Goal: Check status: Check status

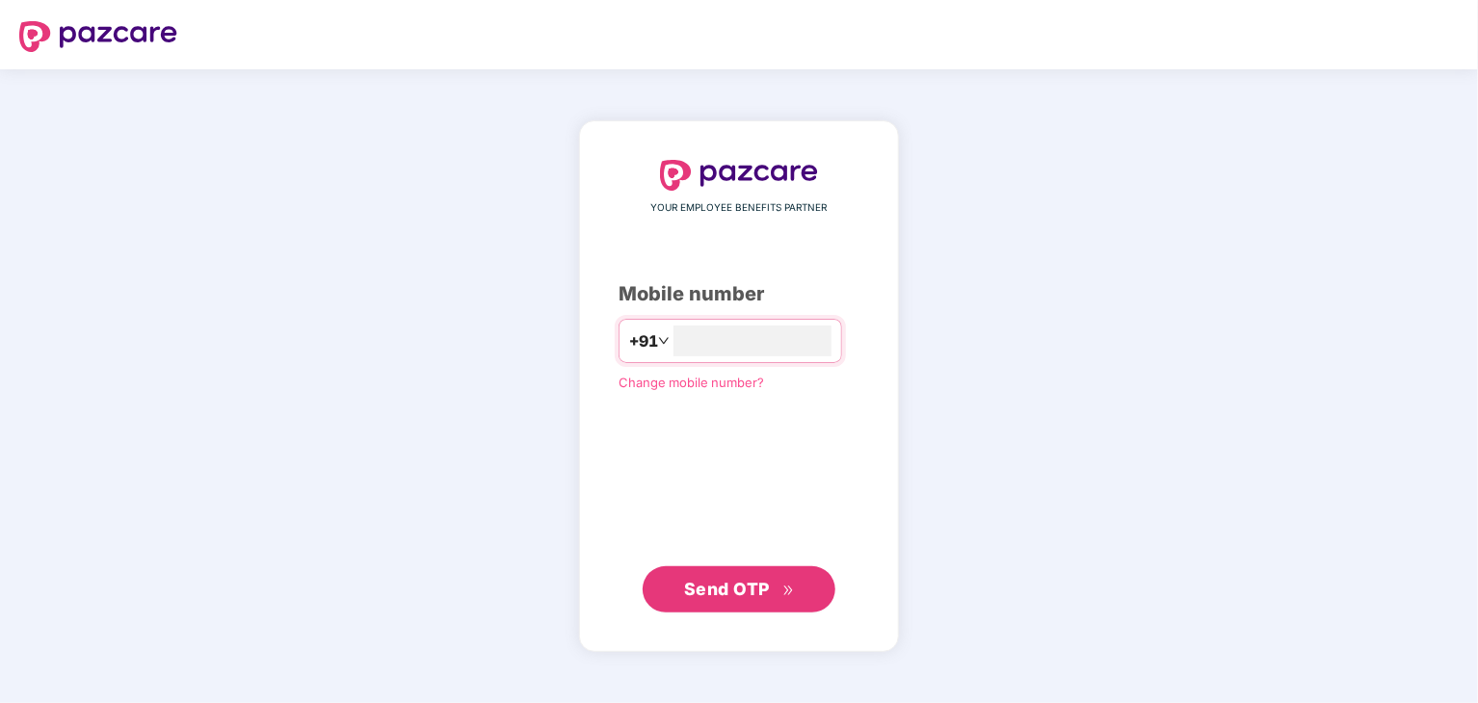
type input "**********"
click at [712, 581] on span "Send OTP" at bounding box center [727, 589] width 86 height 20
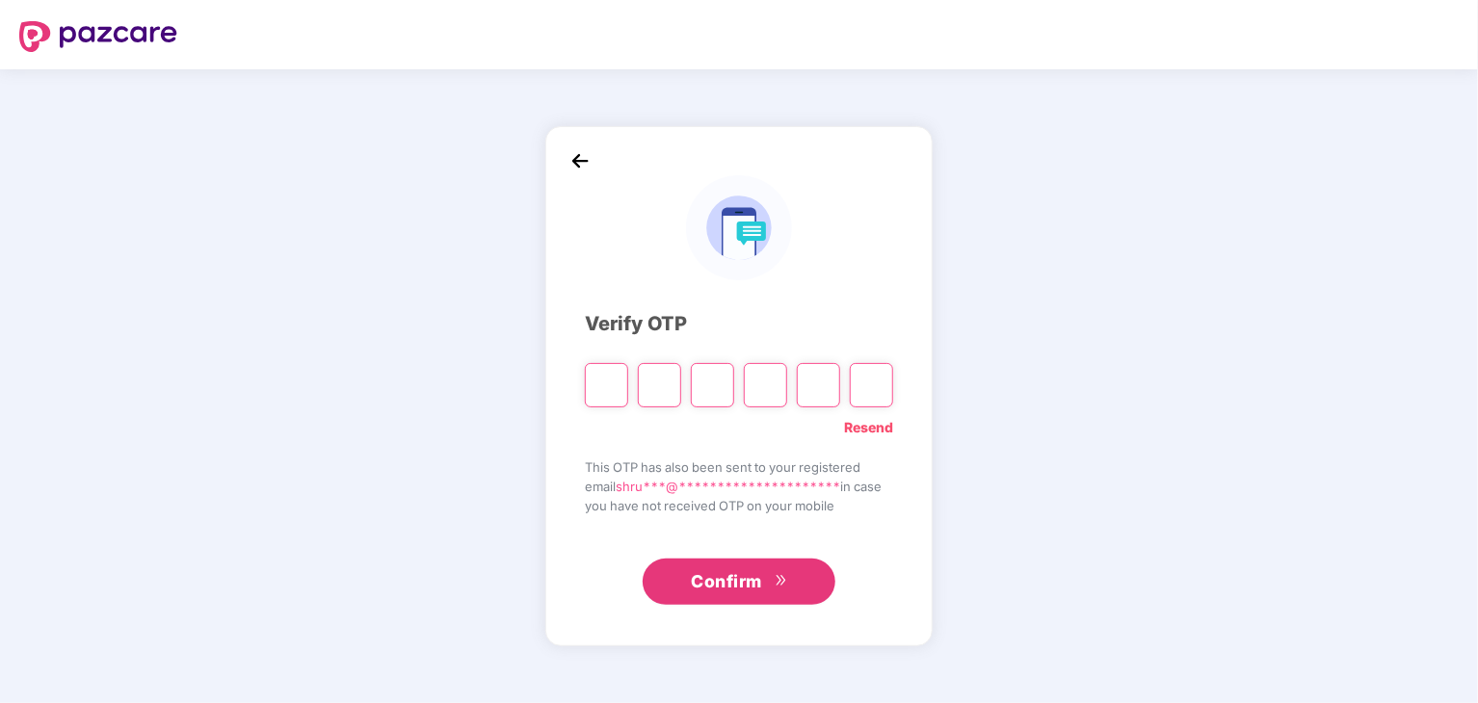
paste input "*"
type input "*"
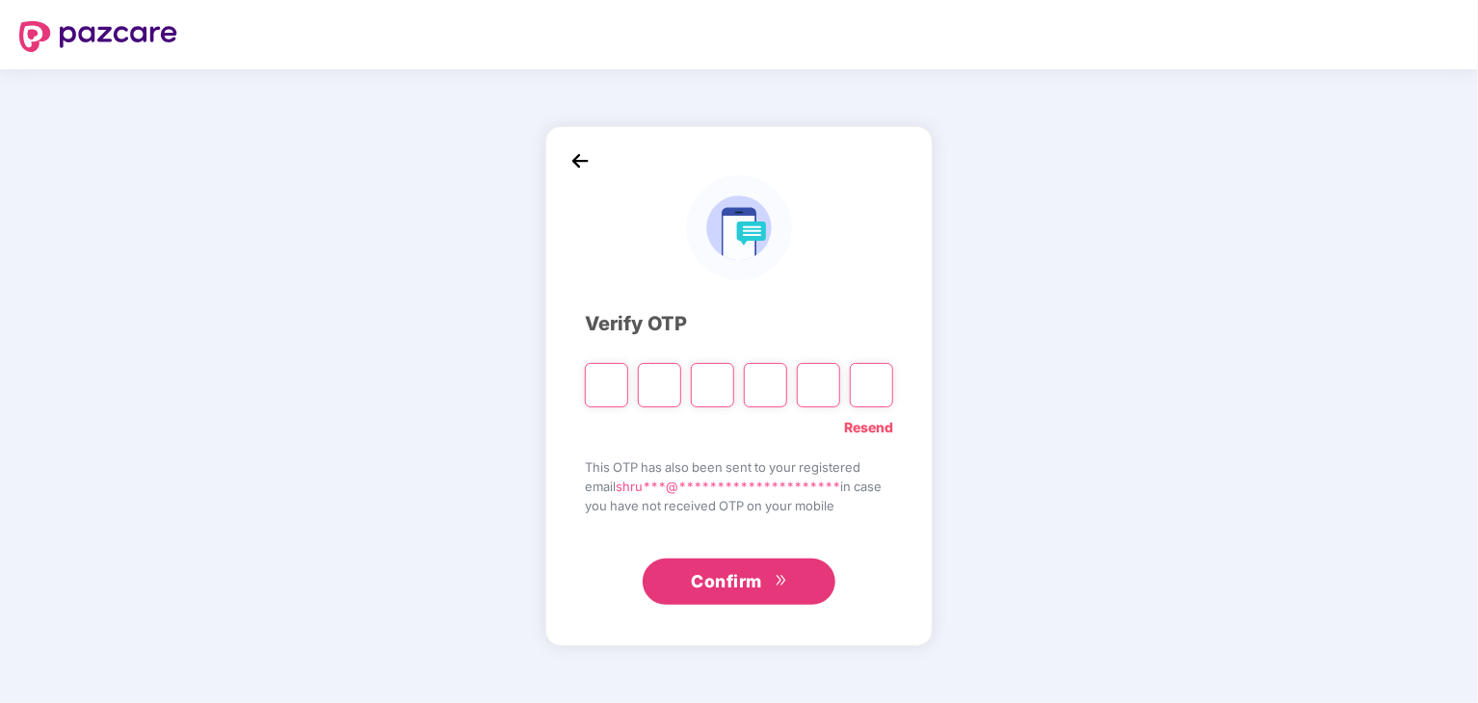
type input "*"
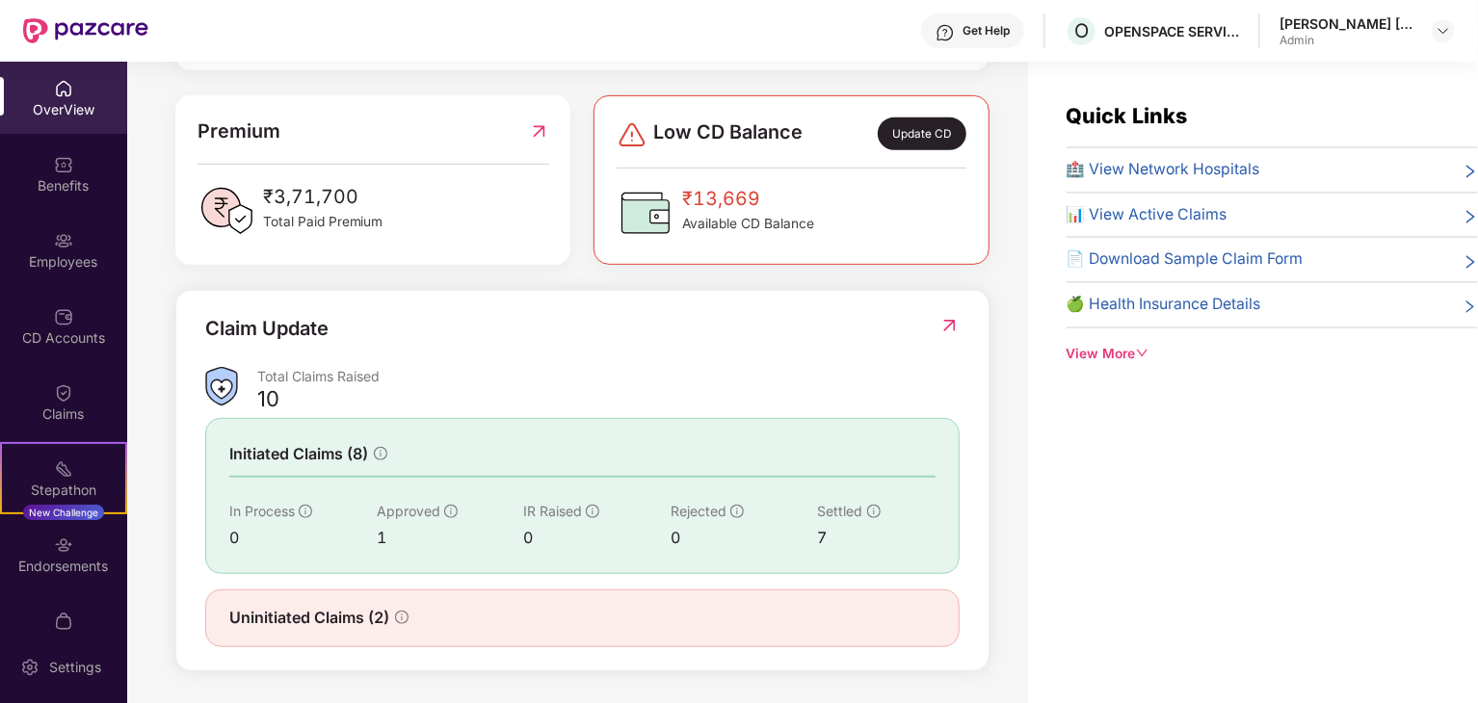
scroll to position [62, 0]
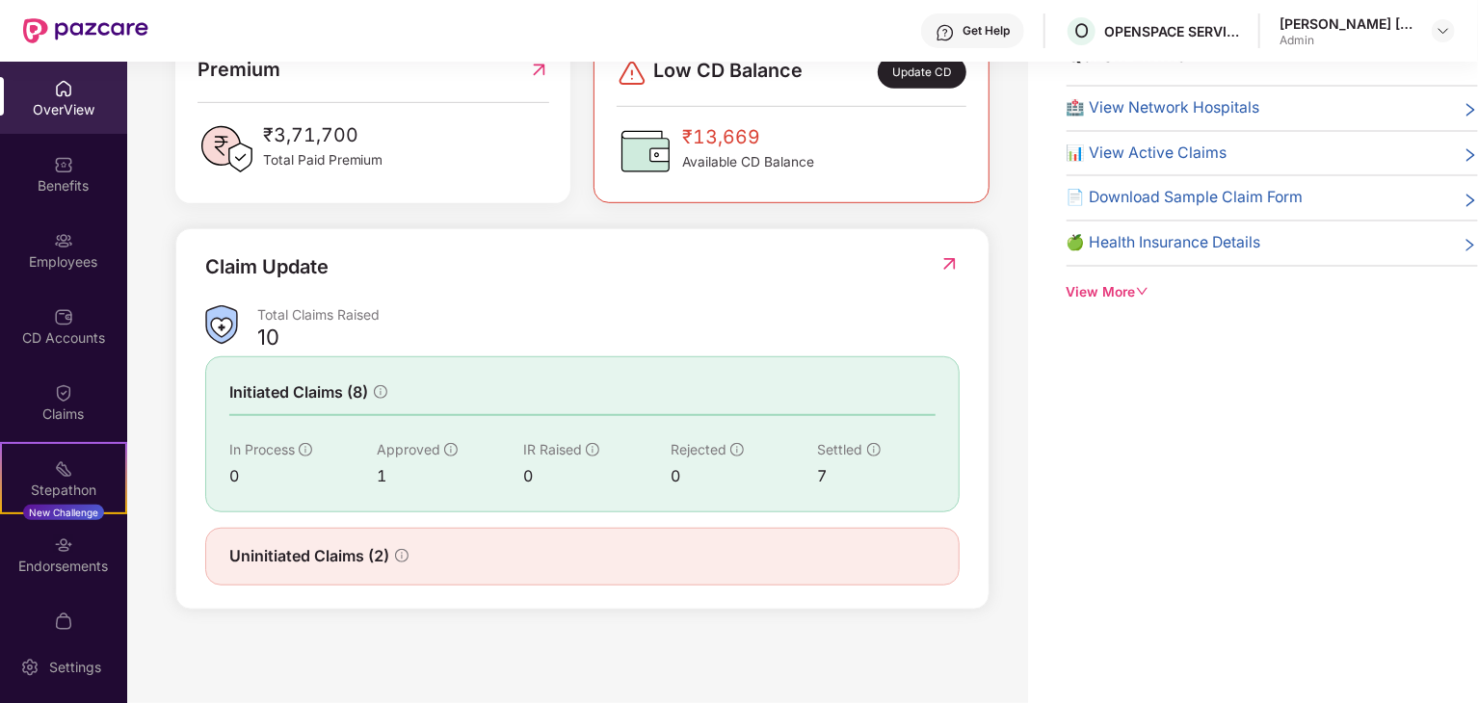
click at [311, 560] on span "Uninitiated Claims (2)" at bounding box center [309, 556] width 160 height 24
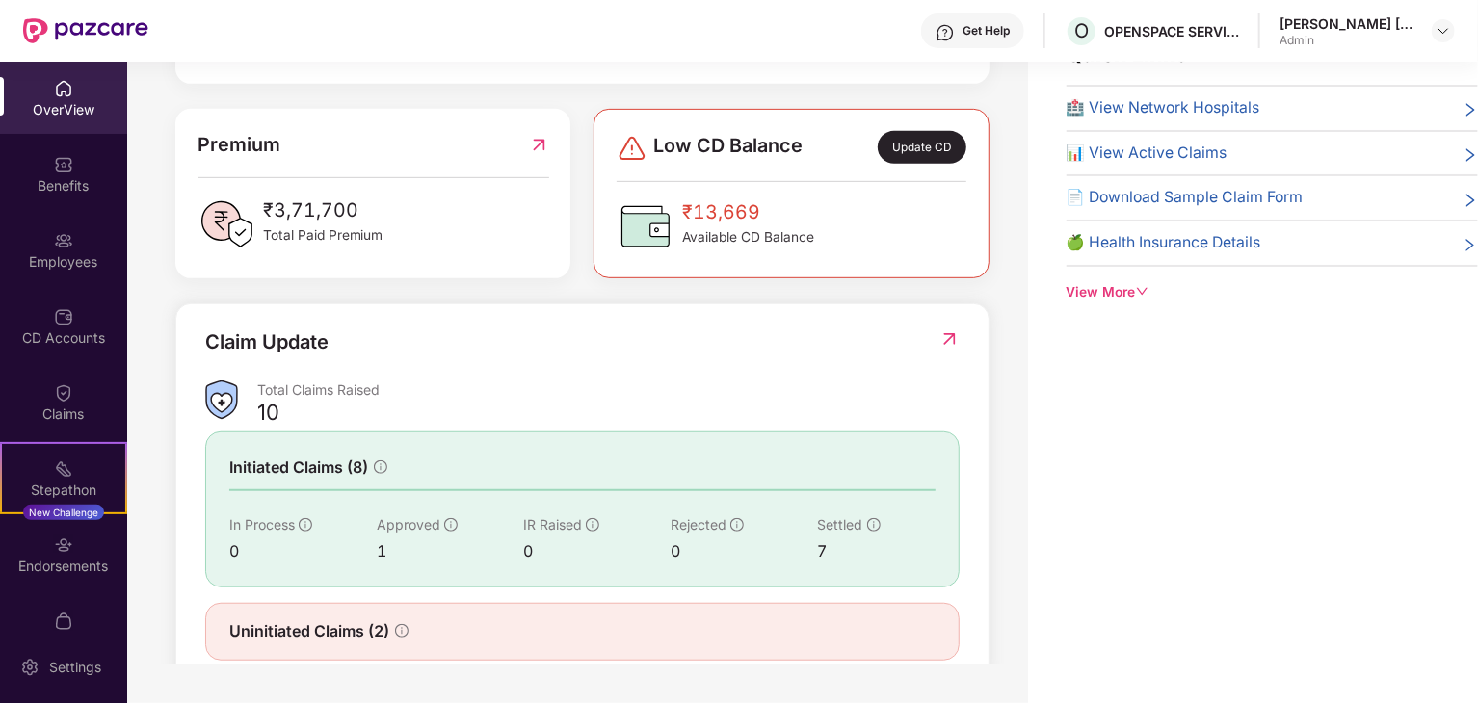
scroll to position [289, 0]
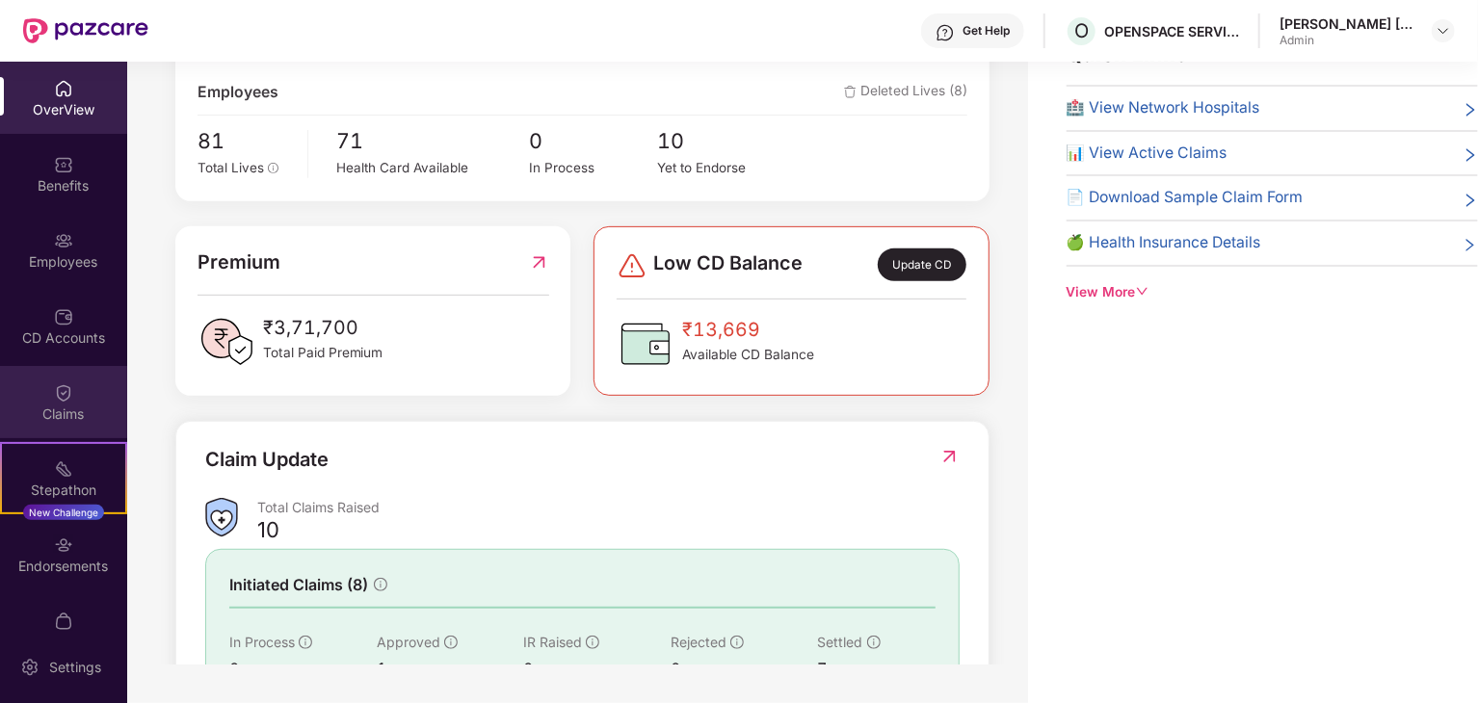
click at [48, 402] on div "Claims" at bounding box center [63, 402] width 127 height 72
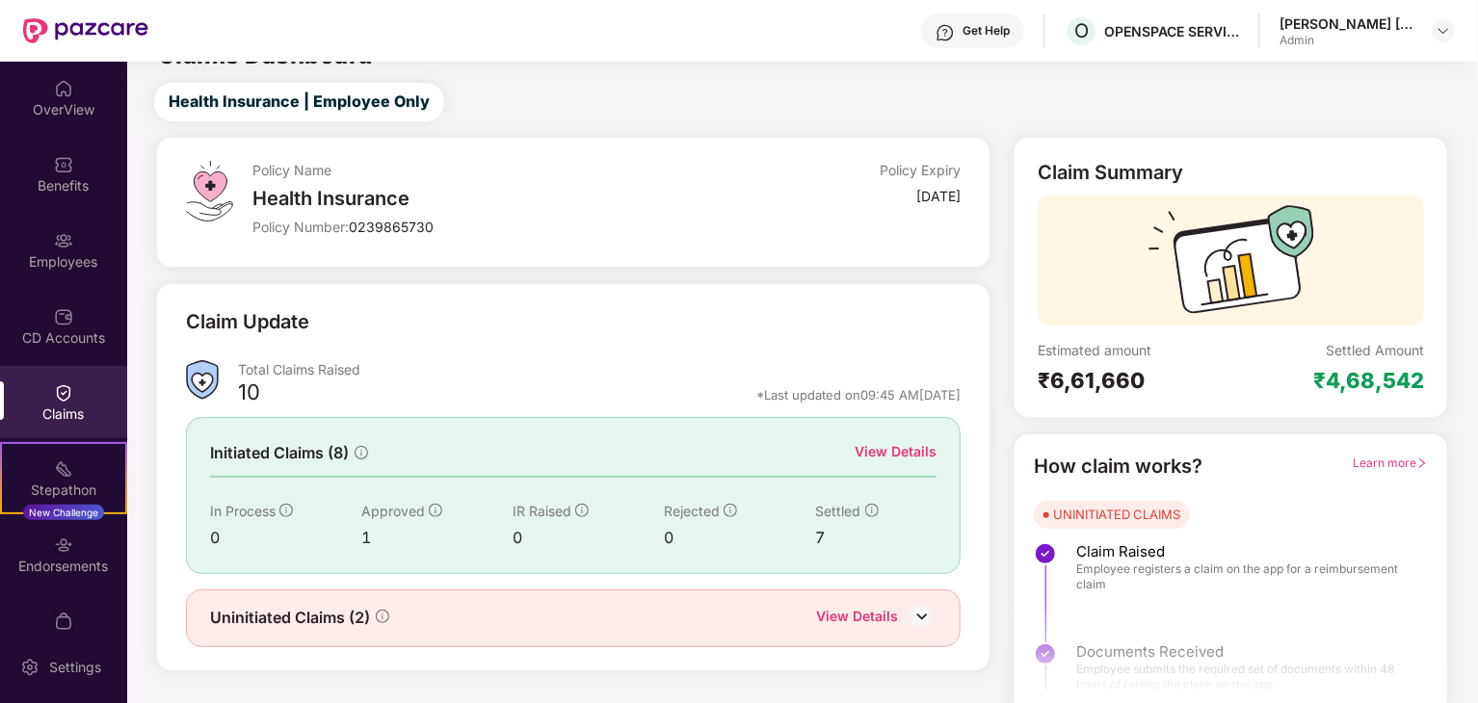
scroll to position [50, 0]
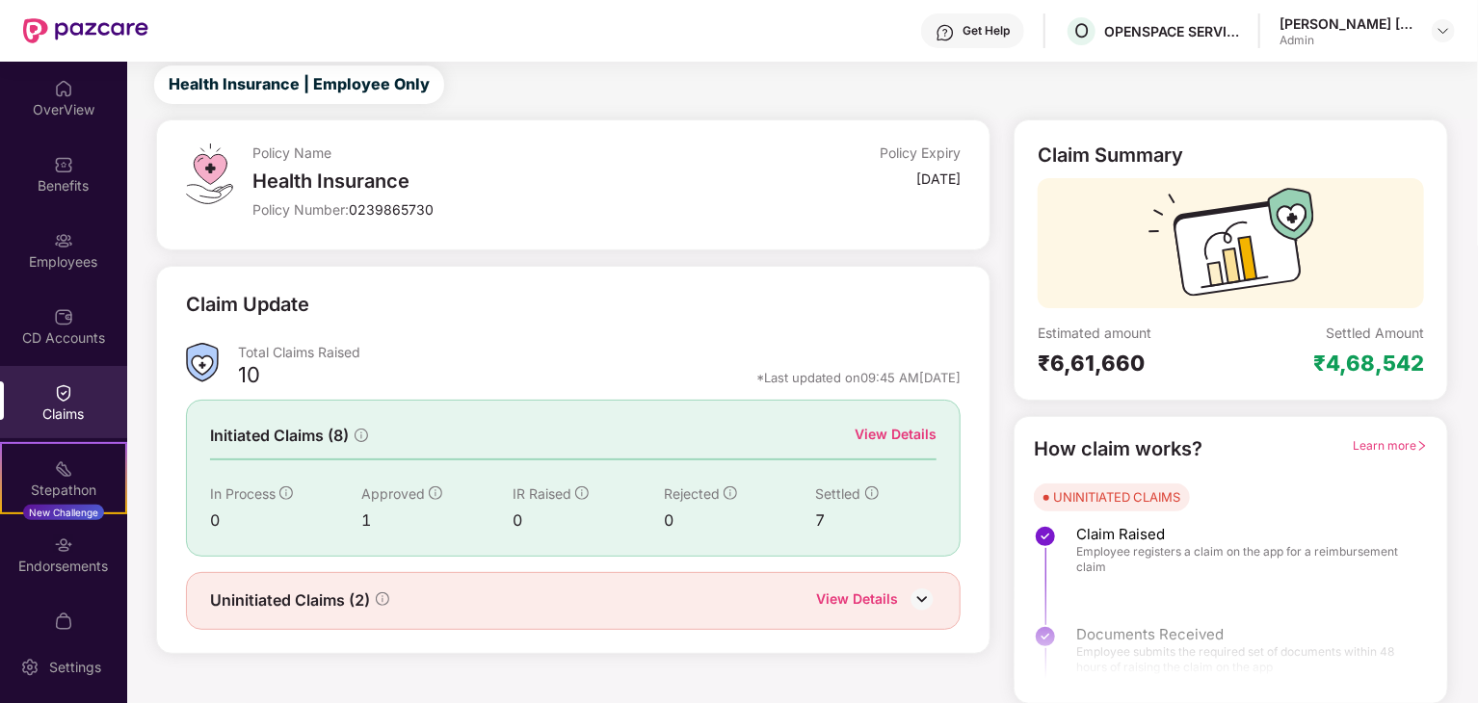
click at [928, 599] on img at bounding box center [922, 599] width 29 height 29
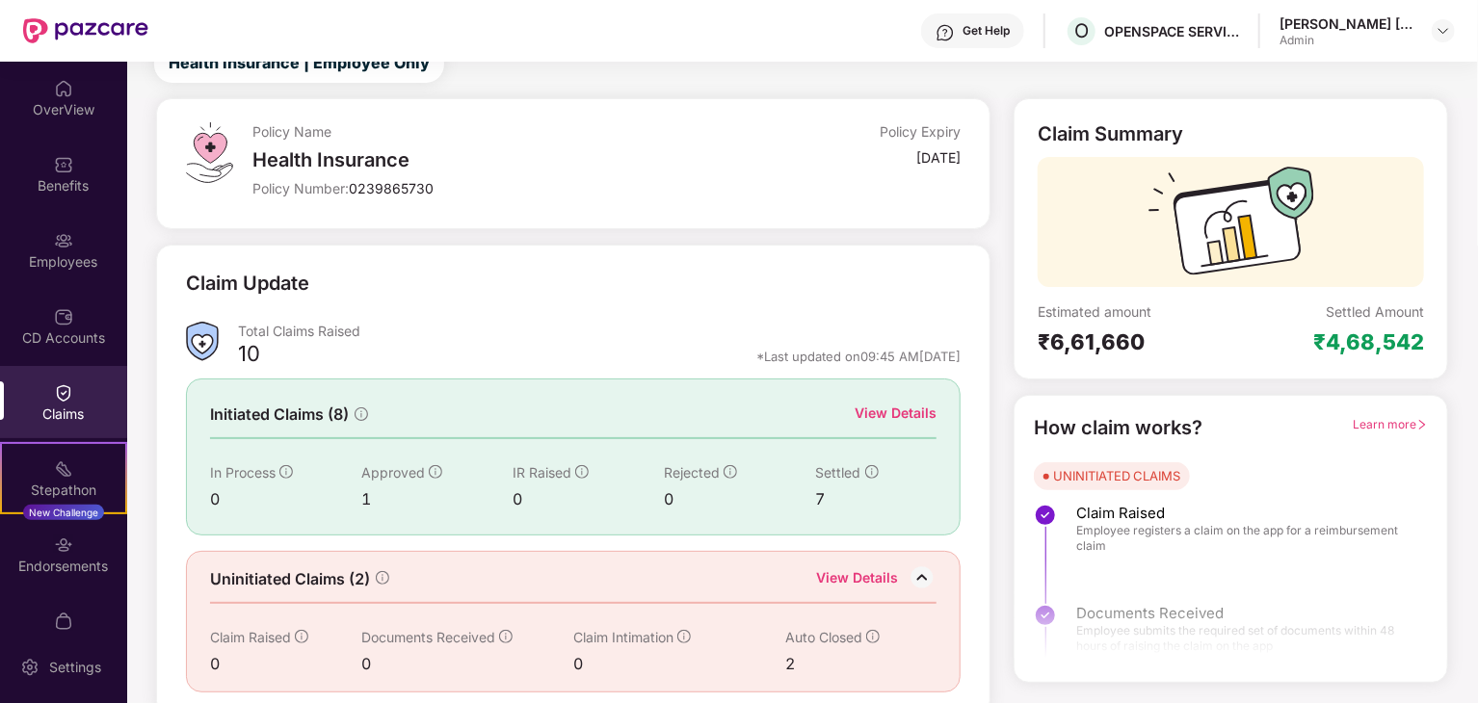
scroll to position [82, 0]
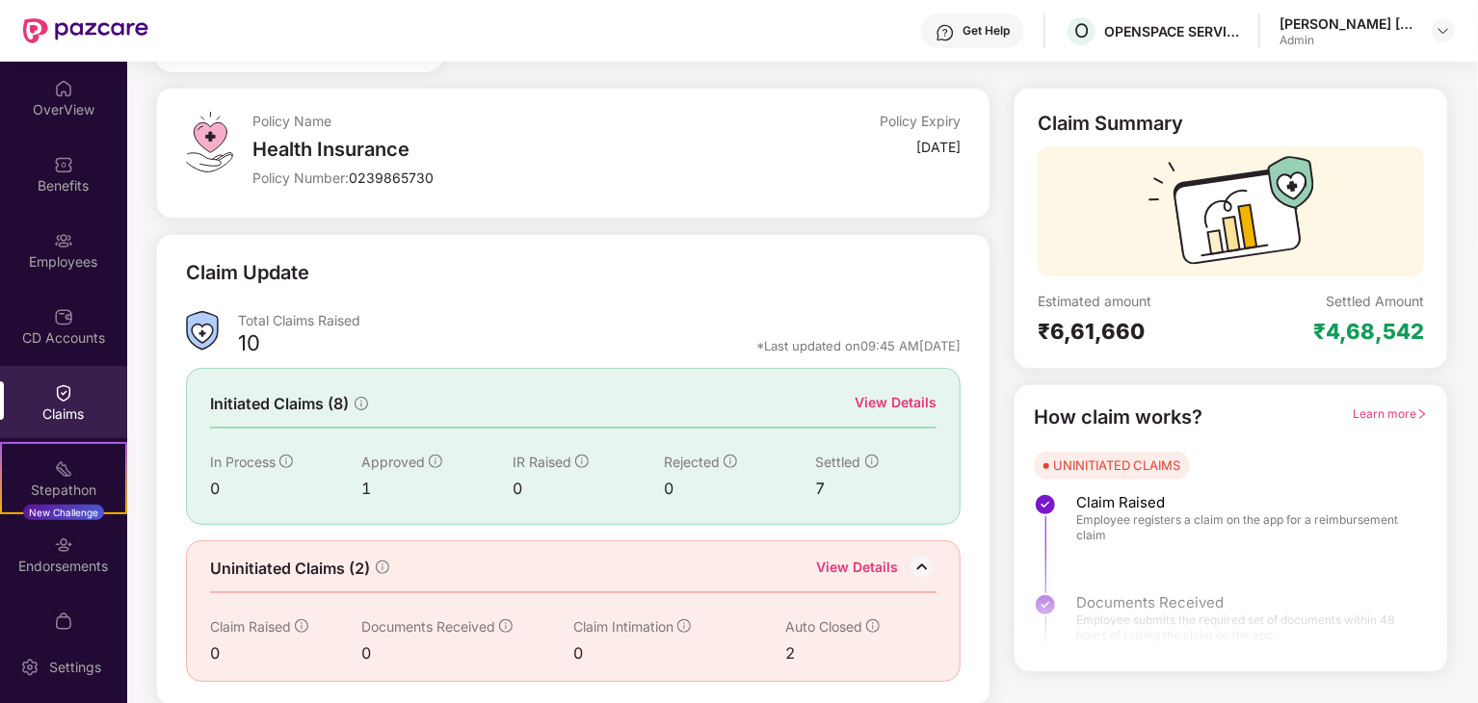
click at [919, 560] on img at bounding box center [922, 567] width 29 height 29
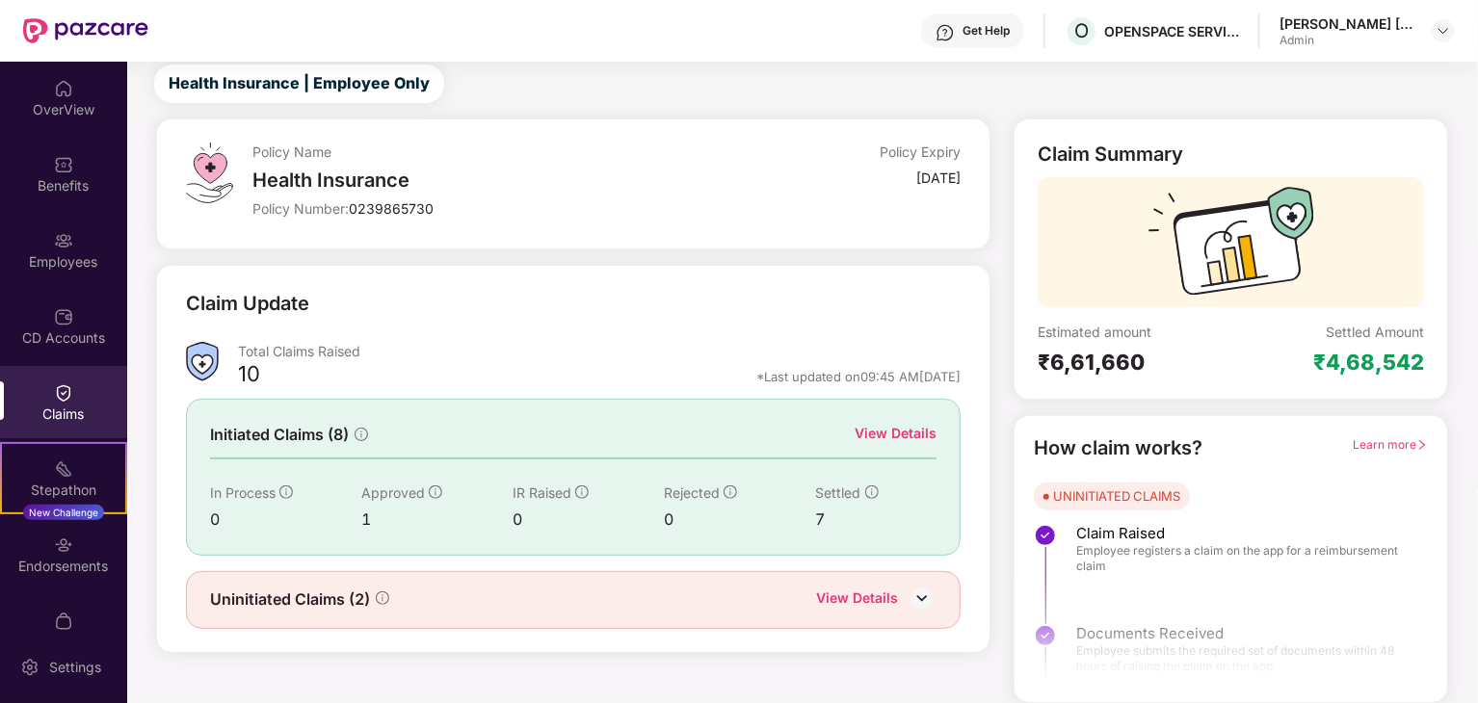
scroll to position [50, 0]
click at [918, 432] on div "View Details" at bounding box center [896, 434] width 82 height 21
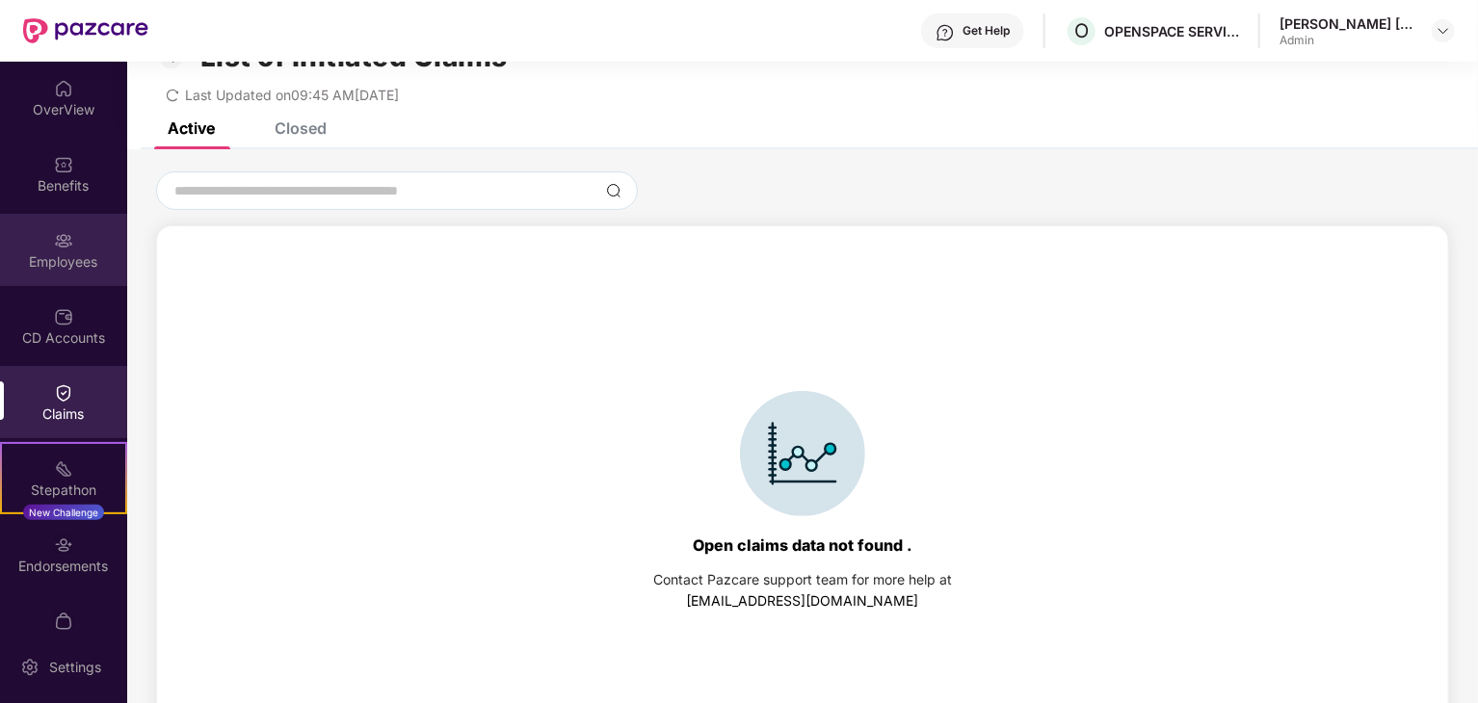
click at [69, 261] on div "Employees" at bounding box center [63, 261] width 127 height 19
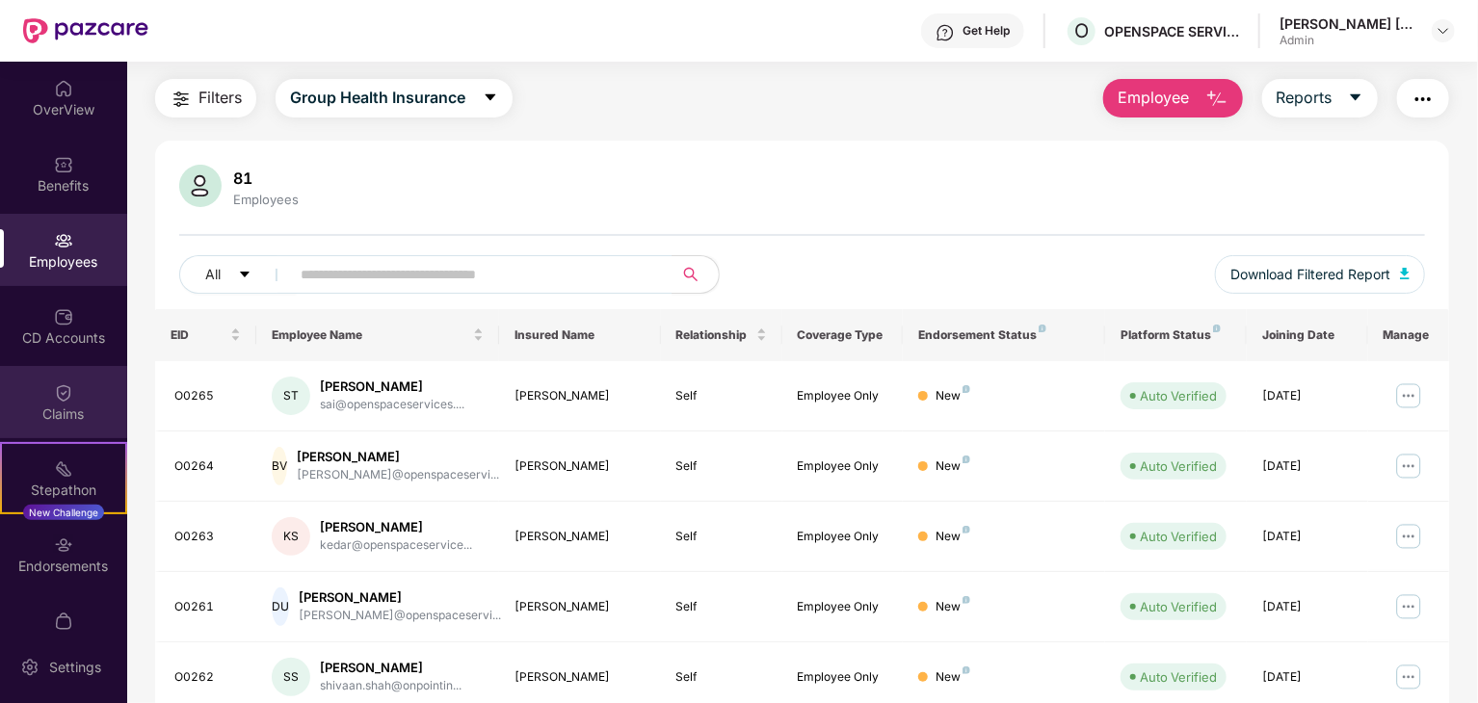
click at [71, 409] on div "Claims" at bounding box center [63, 414] width 127 height 19
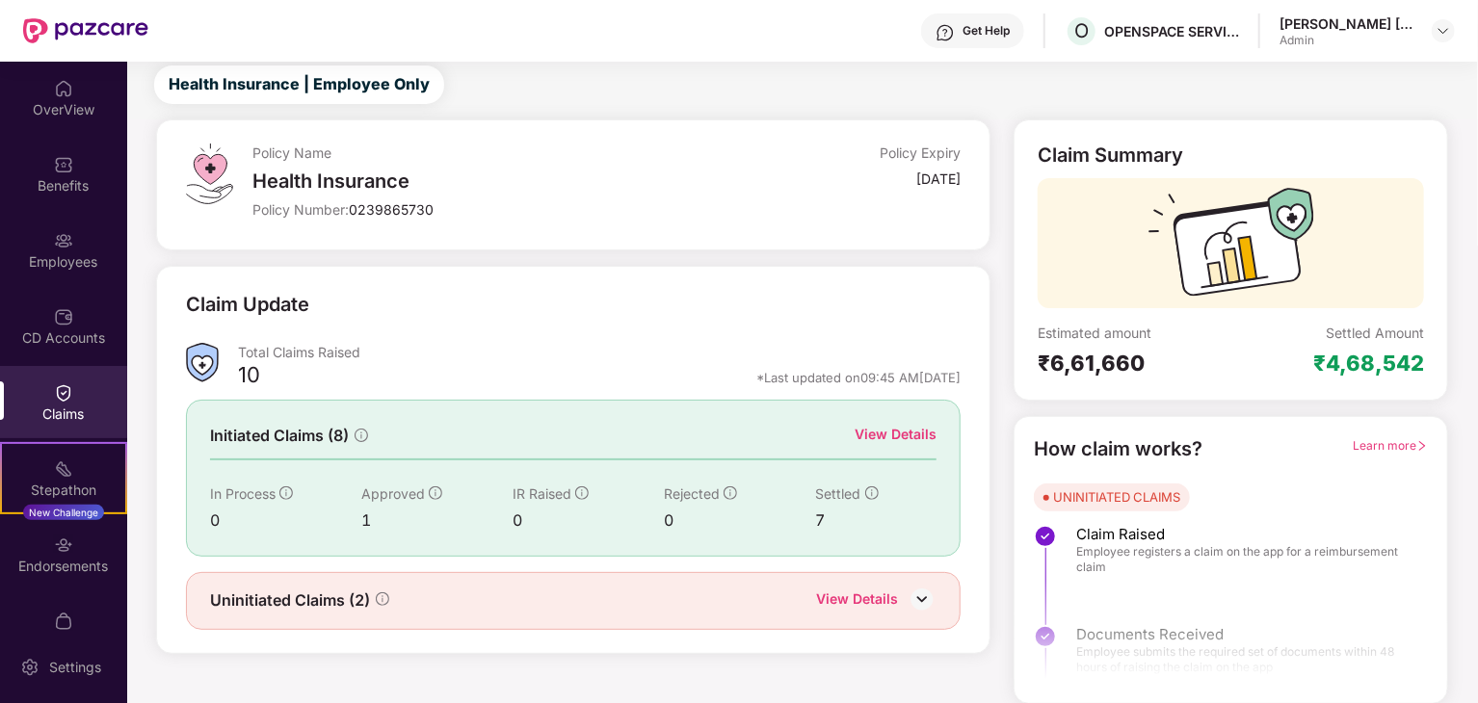
click at [931, 593] on img at bounding box center [922, 599] width 29 height 29
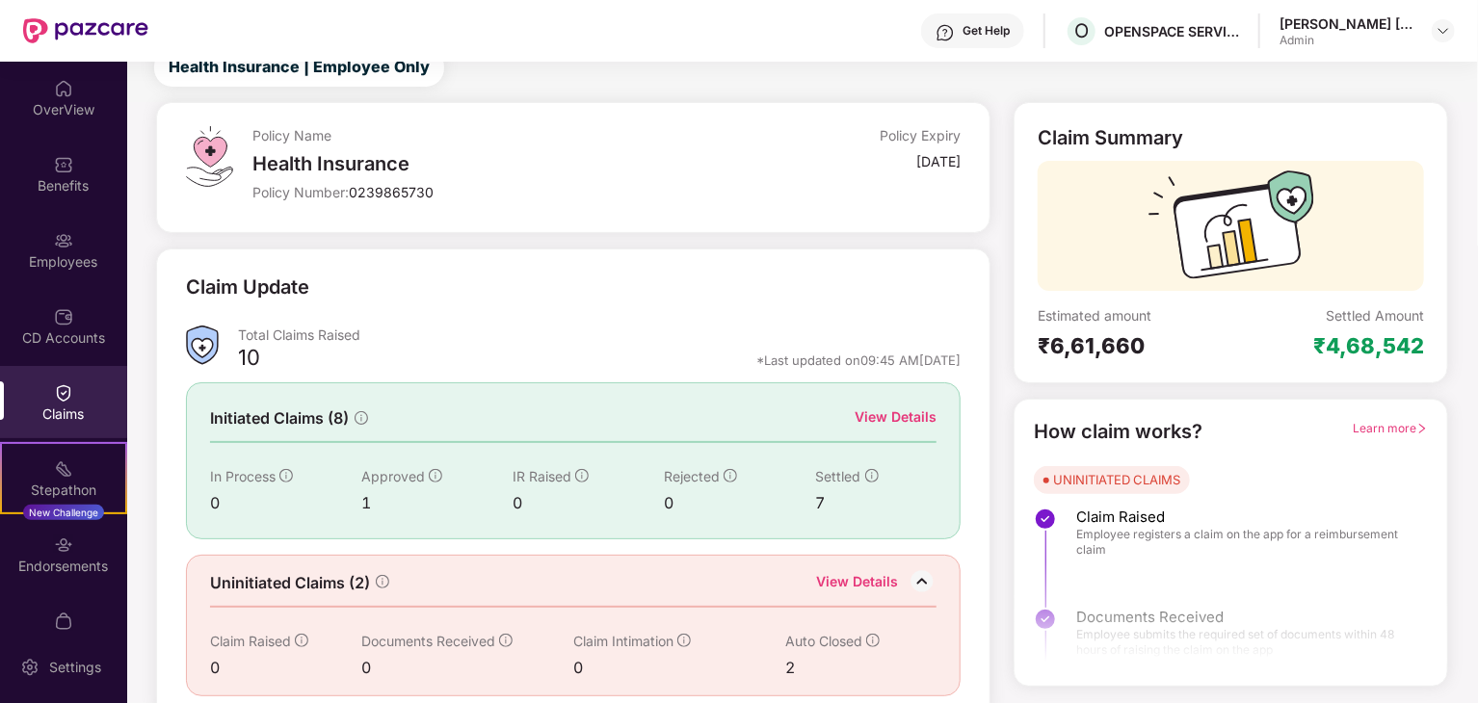
scroll to position [82, 0]
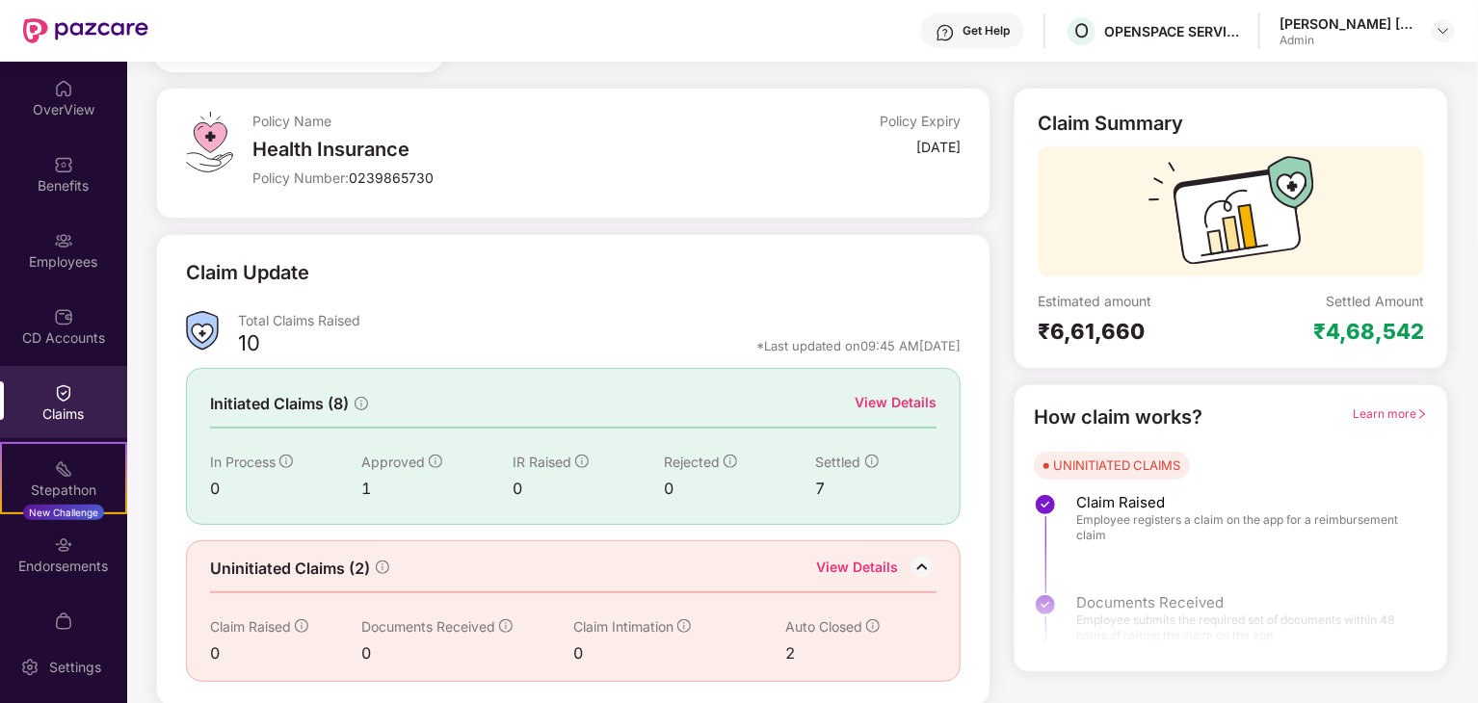
click at [896, 407] on div "View Details" at bounding box center [896, 402] width 82 height 21
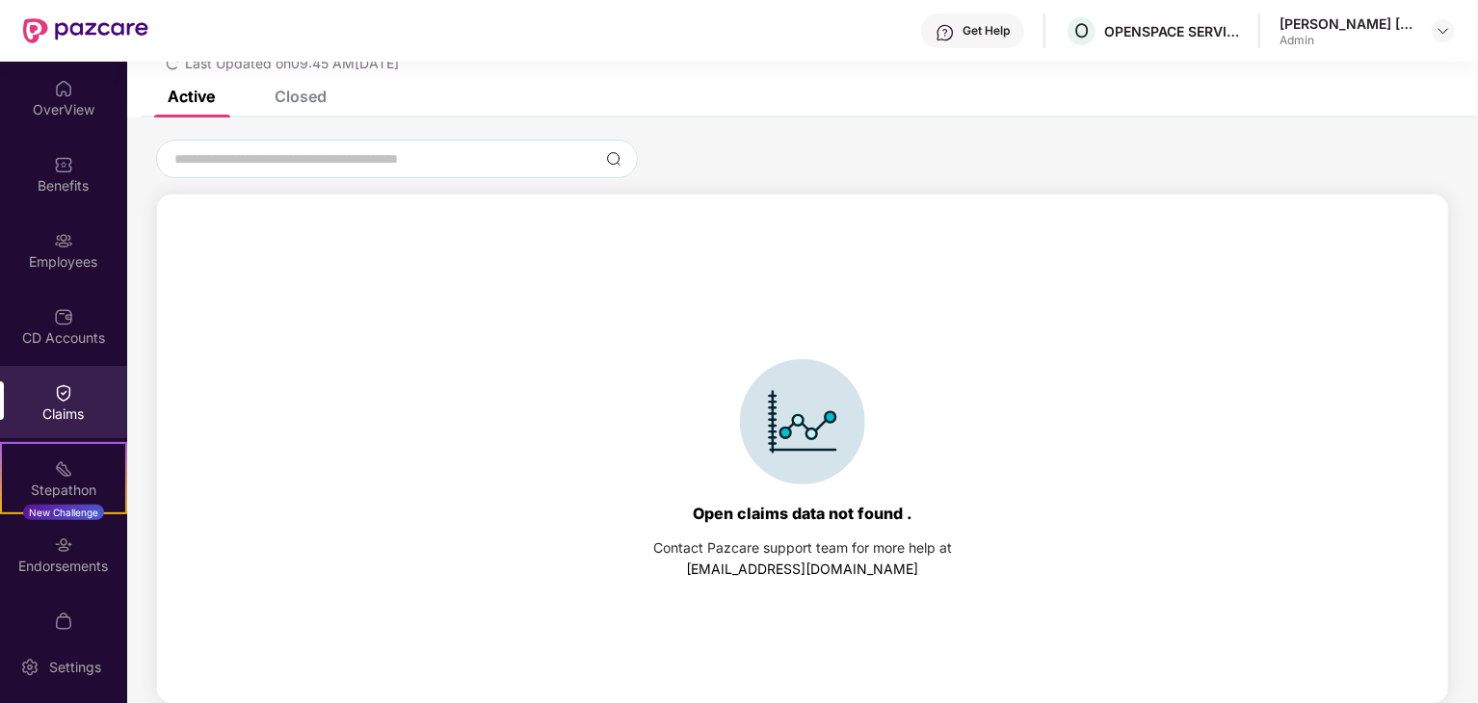
click at [312, 85] on div "List of Initiated Claims Last Updated on 09:45 AM[DATE]" at bounding box center [802, 35] width 1351 height 111
click at [323, 92] on div "Closed" at bounding box center [301, 96] width 52 height 19
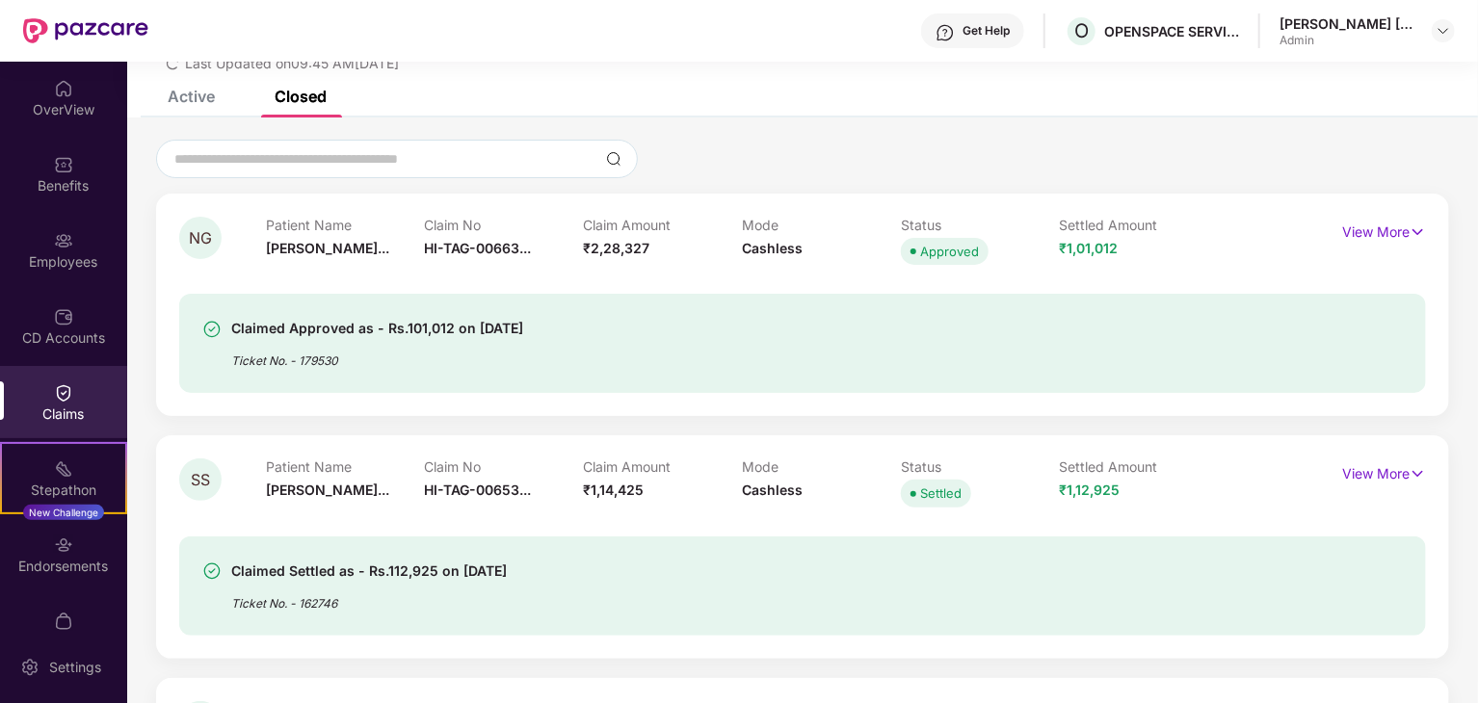
scroll to position [0, 0]
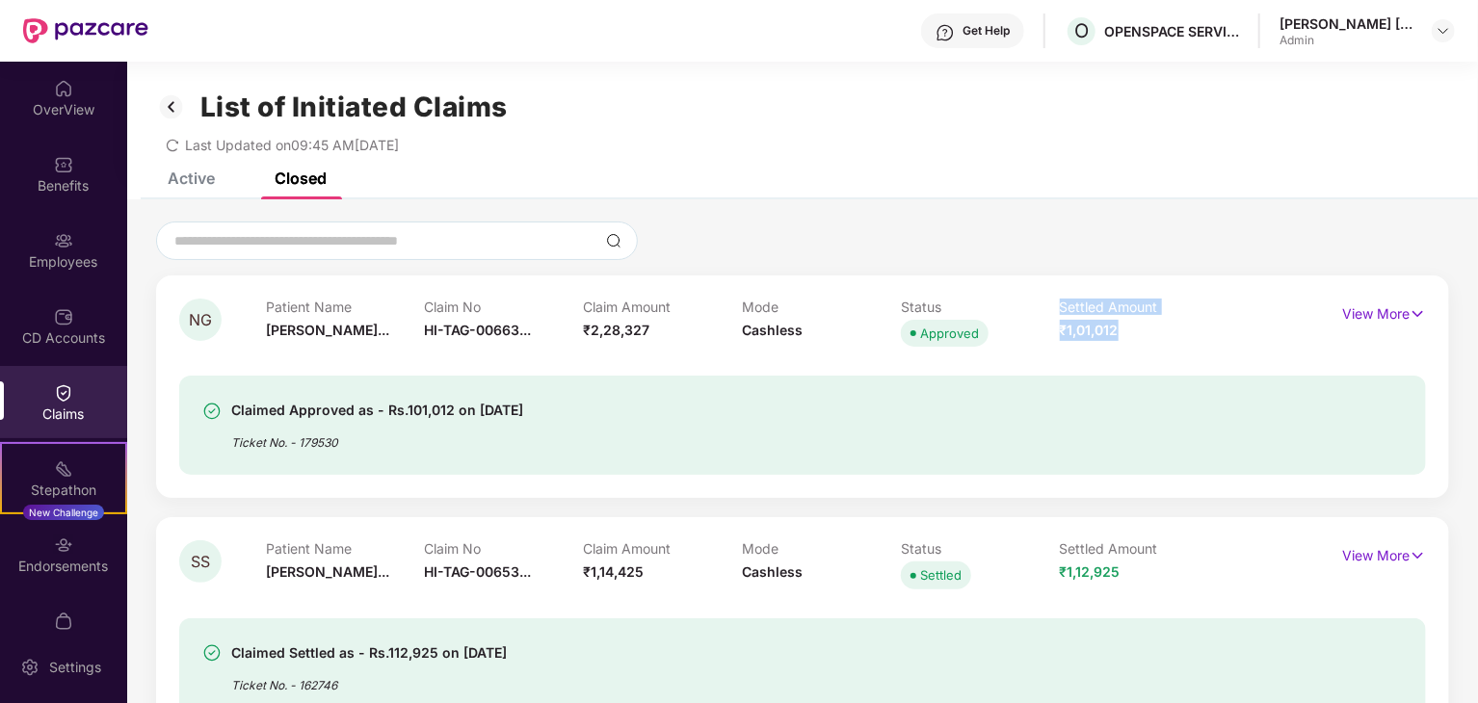
drag, startPoint x: 1134, startPoint y: 325, endPoint x: 1056, endPoint y: 327, distance: 78.1
click at [1056, 327] on div "Patient Name [PERSON_NAME]... Claim No HI-TAG-00663... Claim Amount ₹2,28,327 M…" at bounding box center [742, 325] width 952 height 53
click at [1159, 354] on div "Claimed Approved as - Rs.101,012 on [DATE] Ticket No. - 179530" at bounding box center [802, 413] width 1247 height 123
click at [1380, 311] on p "View More" at bounding box center [1384, 312] width 84 height 26
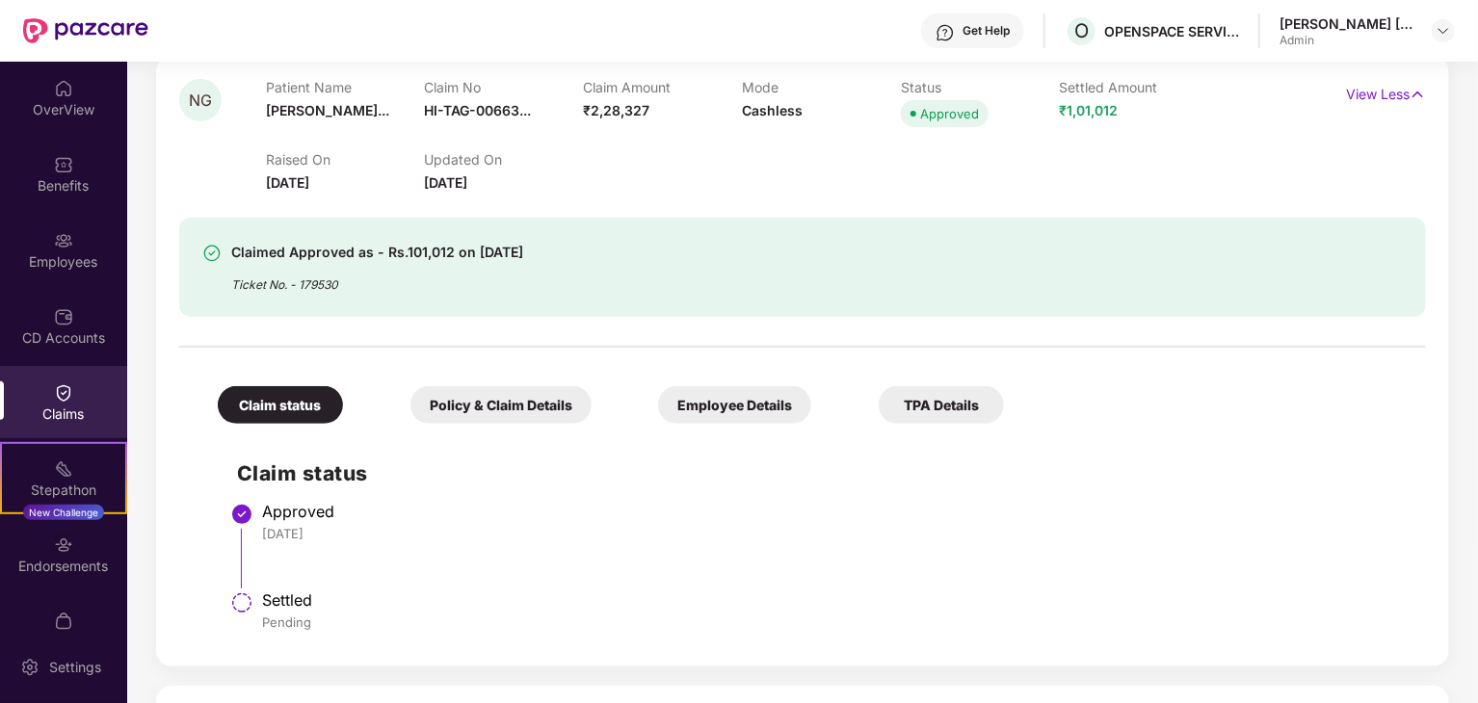
scroll to position [193, 0]
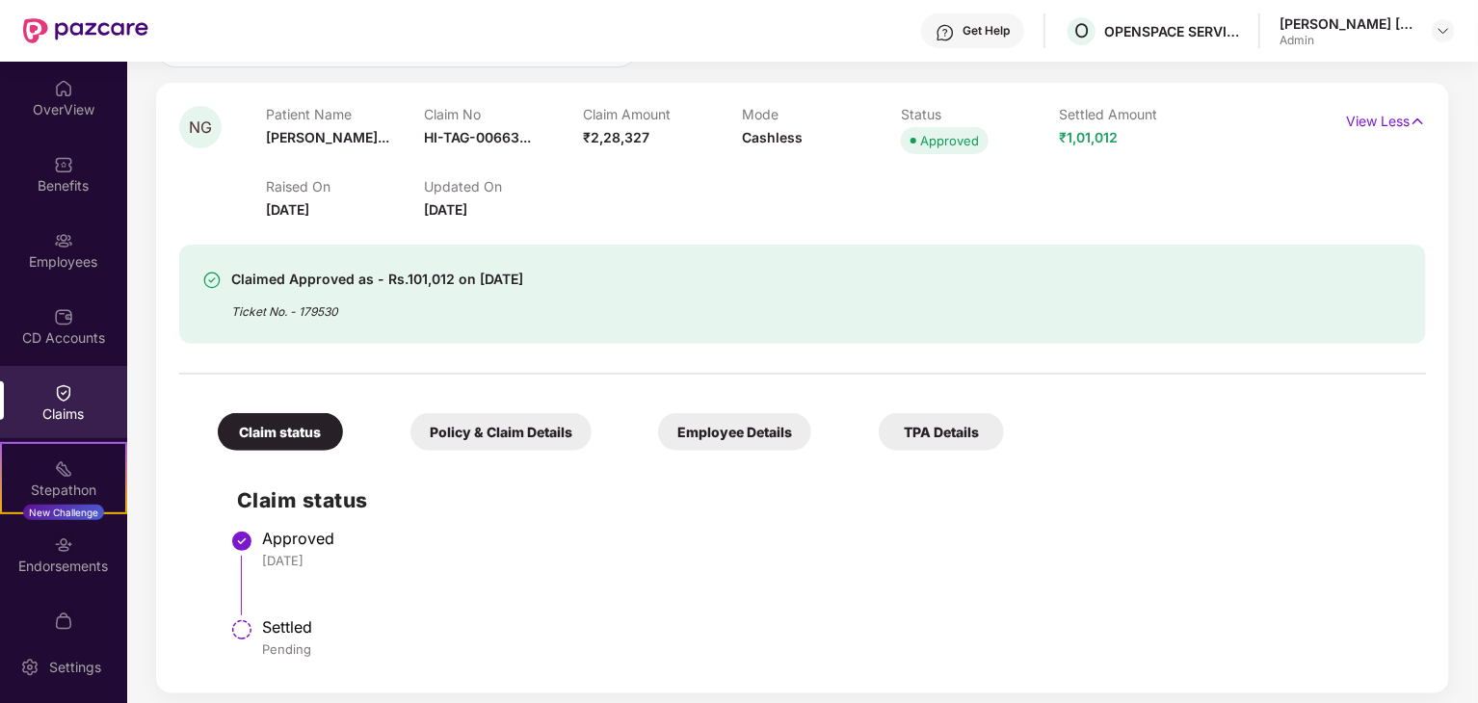
click at [533, 432] on div "Policy & Claim Details" at bounding box center [500, 432] width 181 height 38
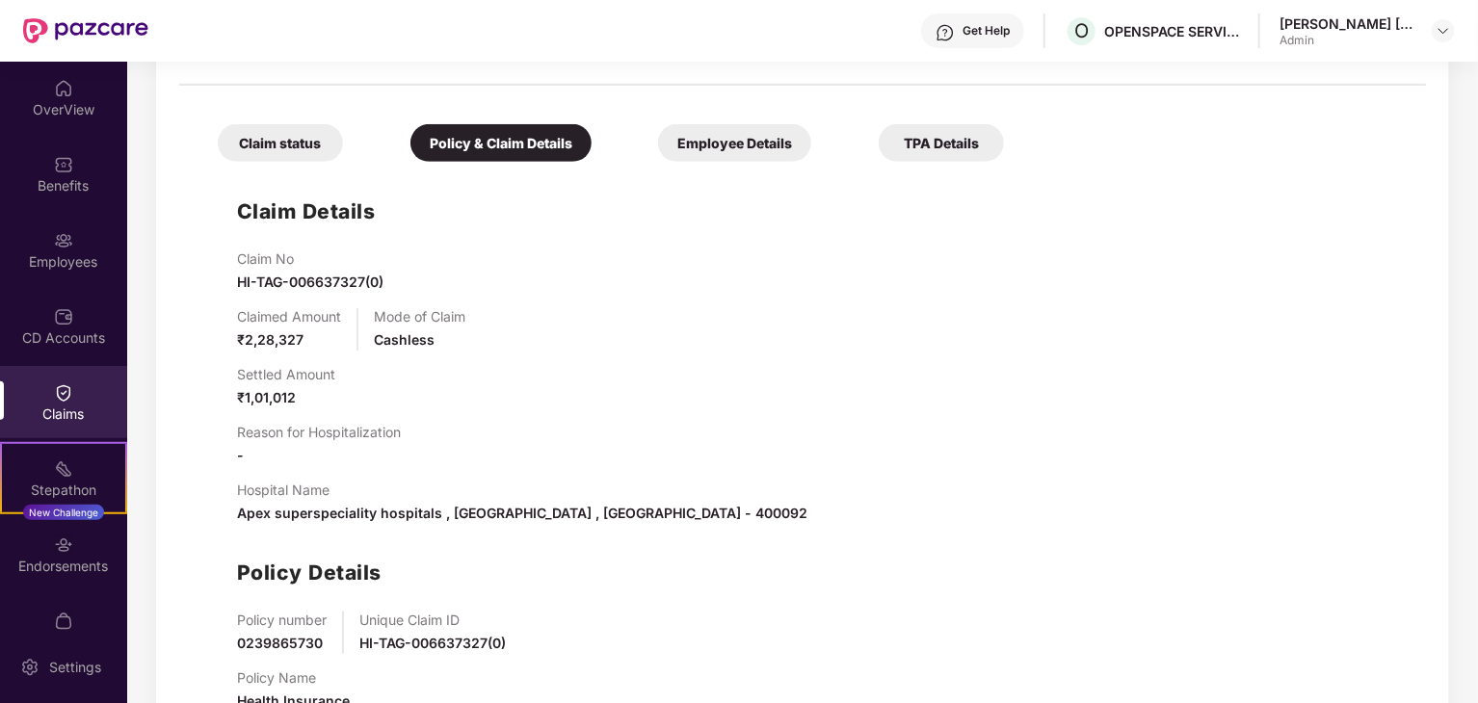
scroll to position [385, 0]
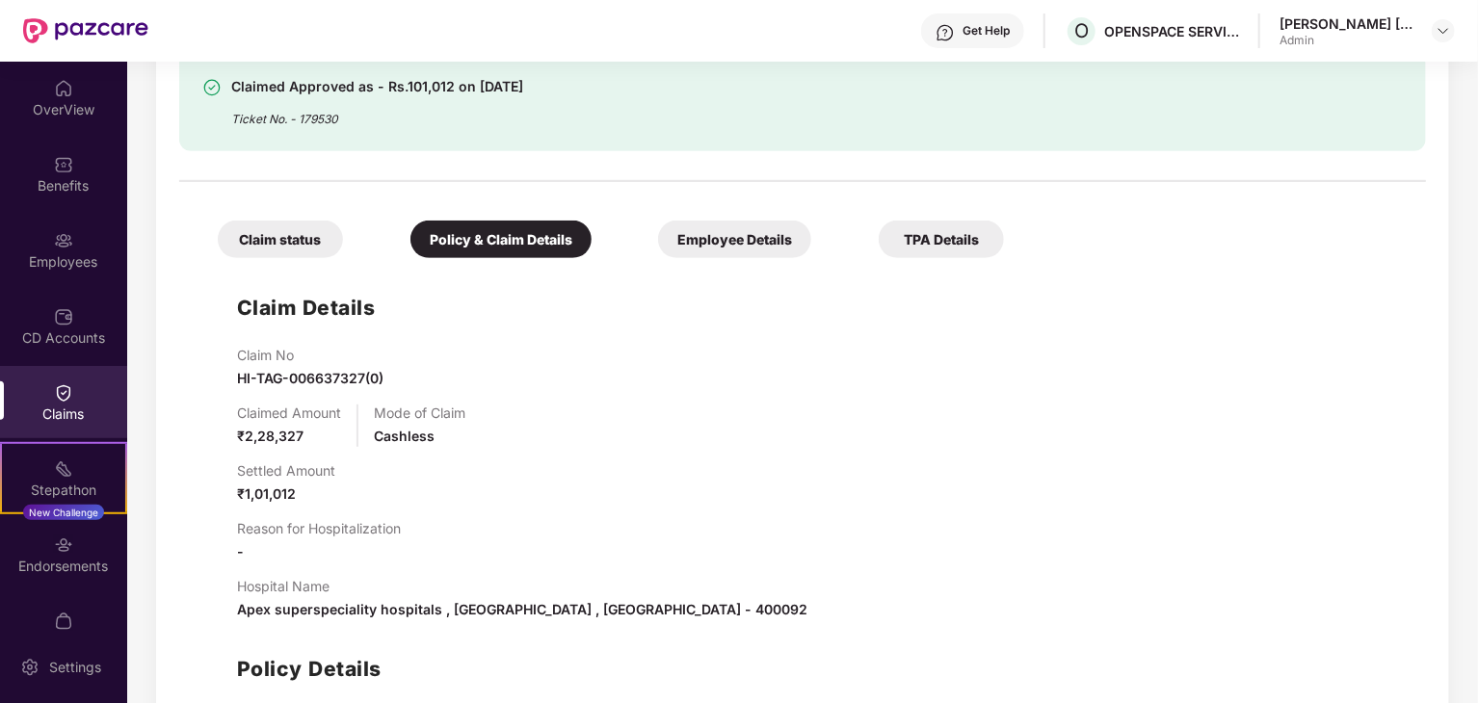
click at [783, 232] on div "Employee Details" at bounding box center [734, 240] width 153 height 38
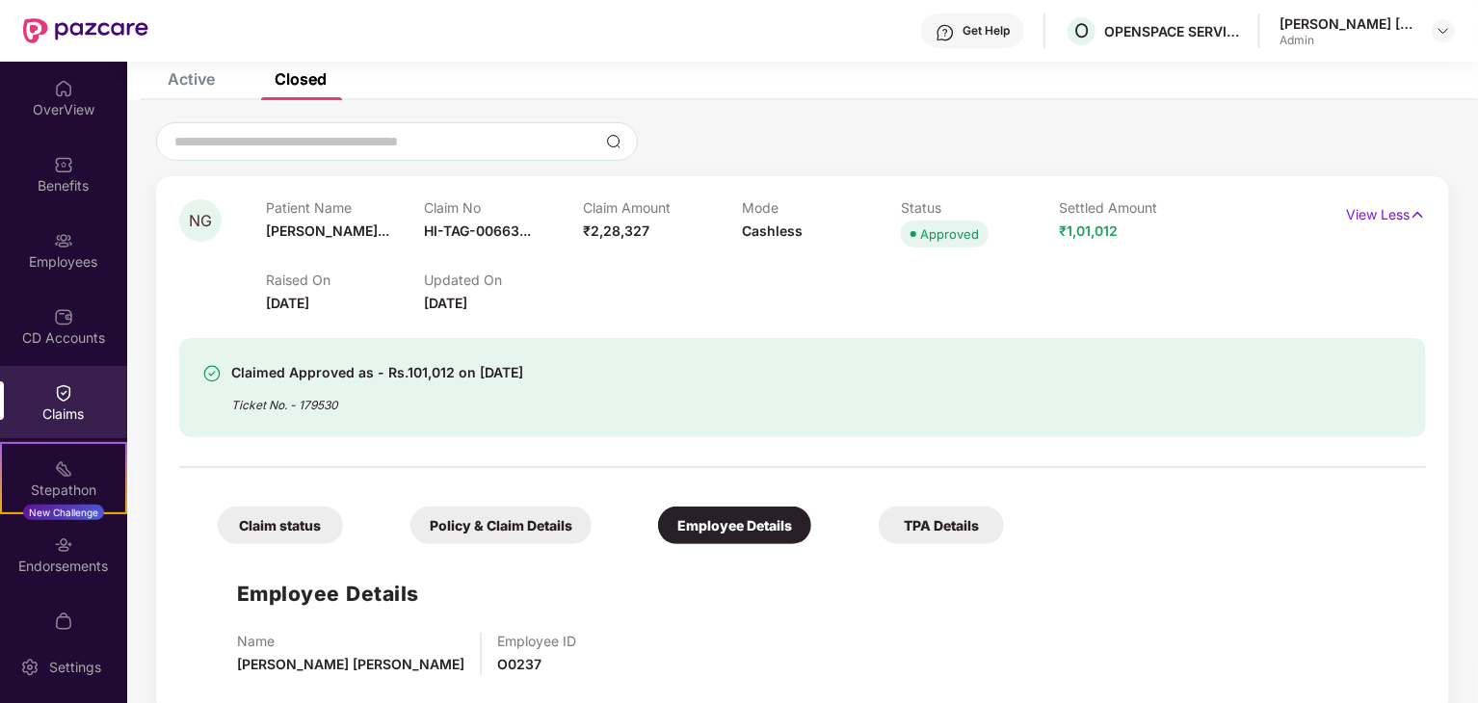
scroll to position [96, 0]
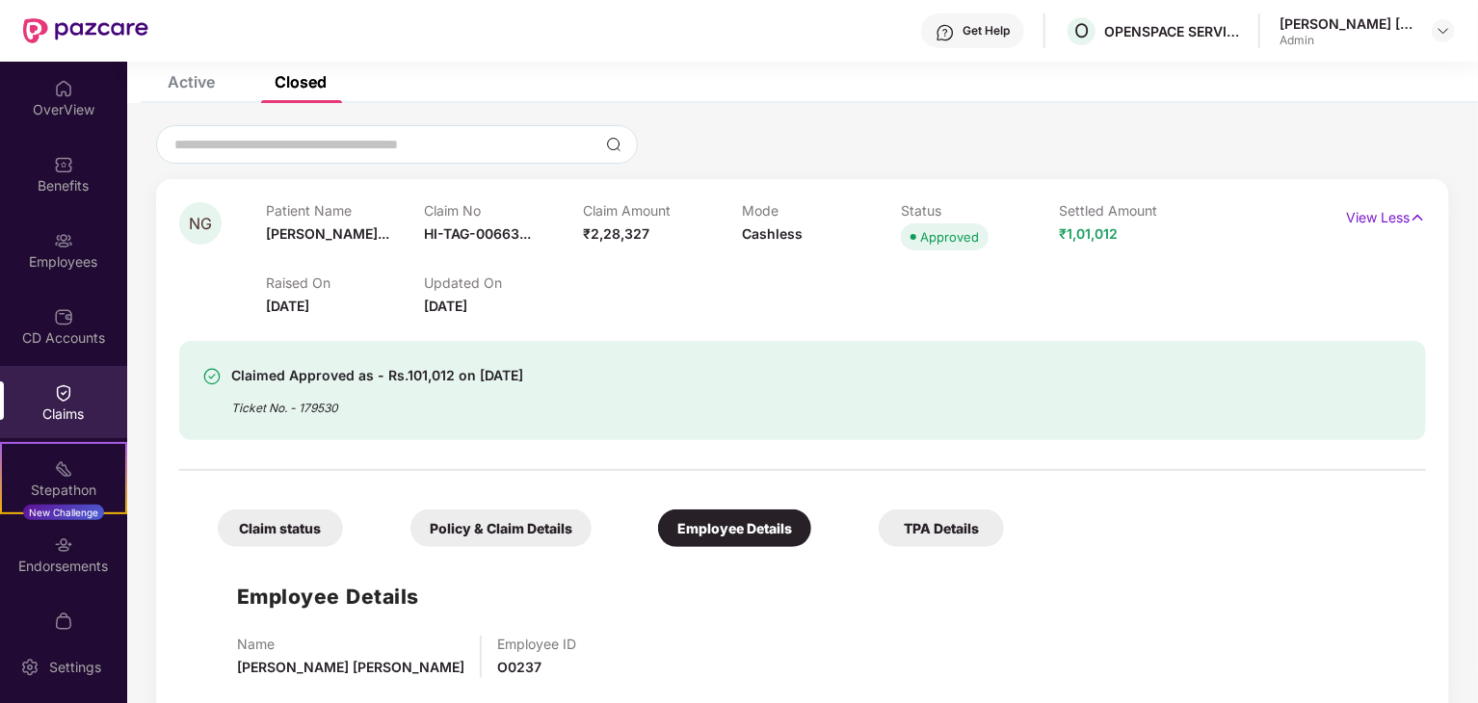
click at [277, 526] on div "Claim status" at bounding box center [280, 529] width 125 height 38
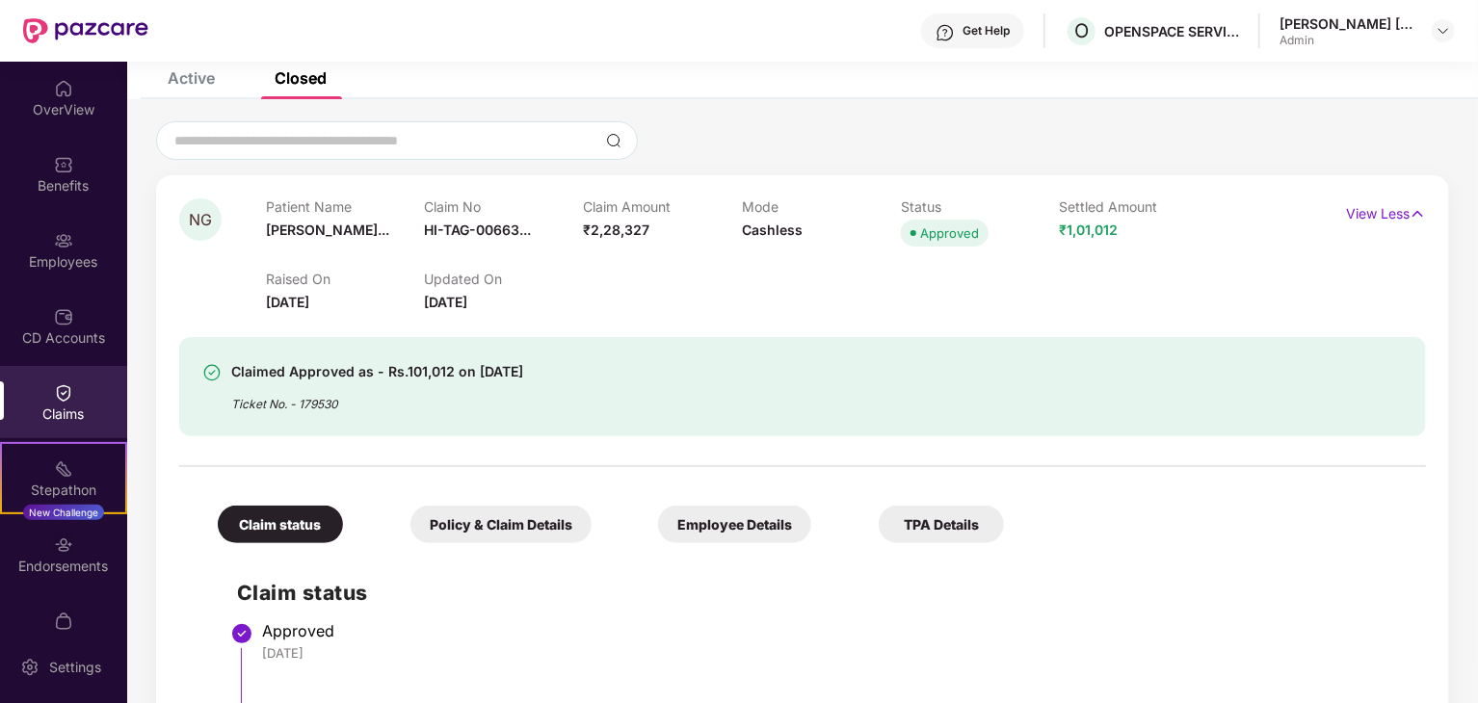
scroll to position [0, 0]
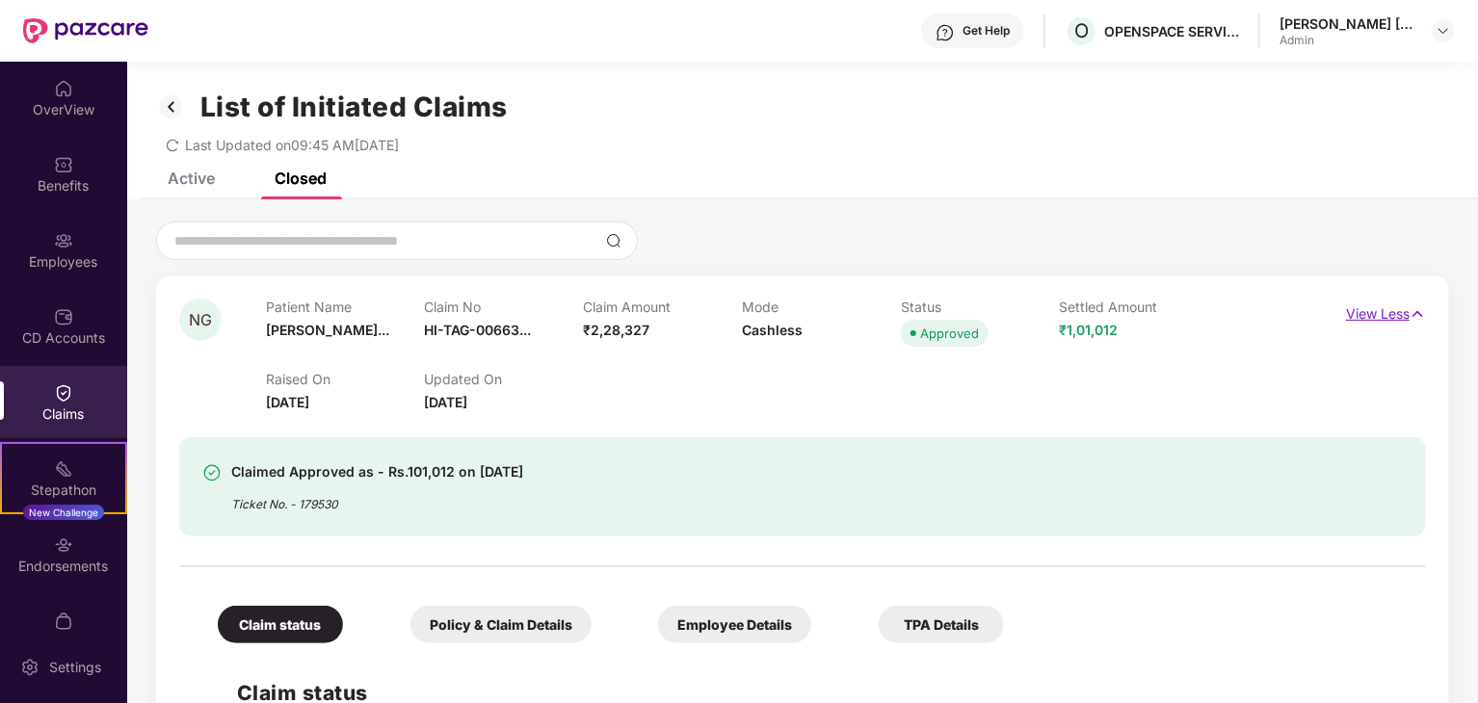
click at [1399, 321] on p "View Less" at bounding box center [1386, 312] width 80 height 26
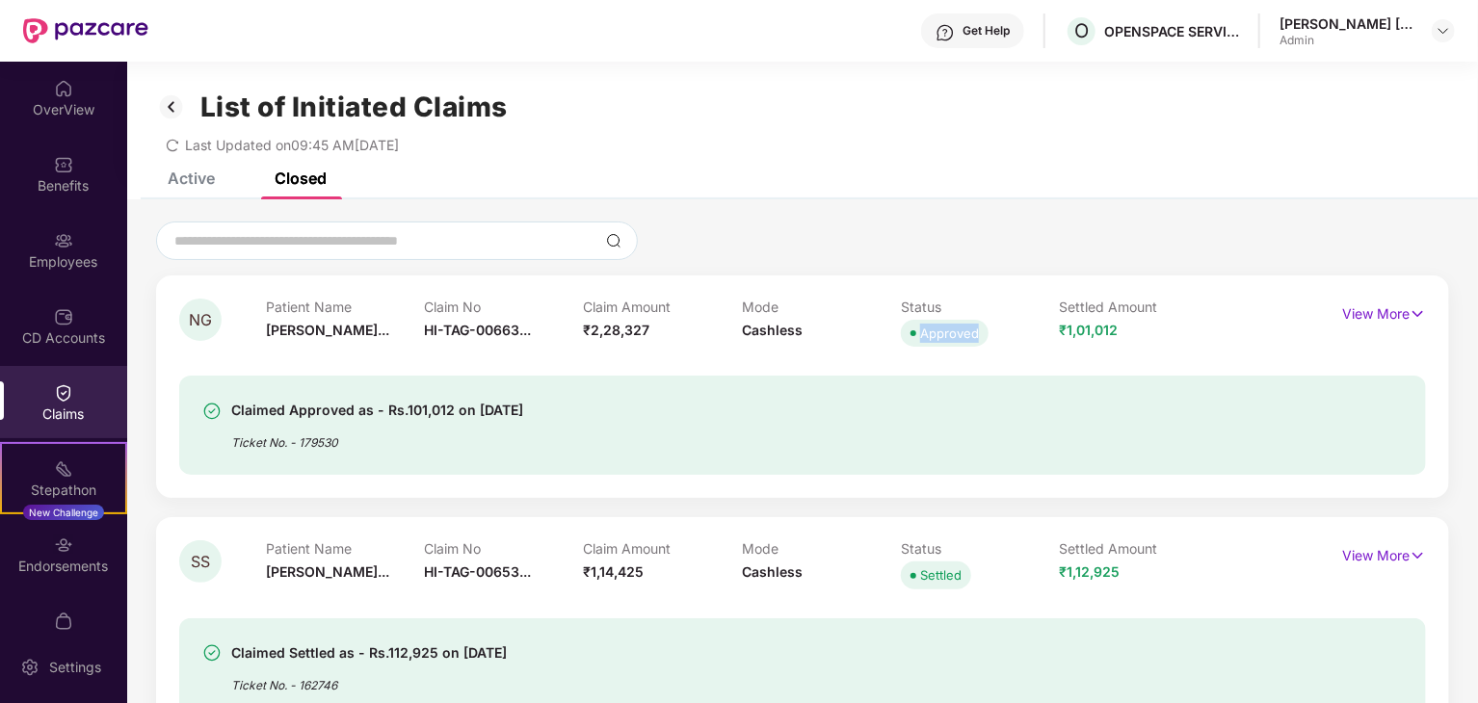
drag, startPoint x: 921, startPoint y: 331, endPoint x: 978, endPoint y: 330, distance: 56.9
click at [978, 330] on span "Approved" at bounding box center [945, 333] width 88 height 27
click at [1011, 353] on div "Claimed Approved as - Rs.101,012 on [DATE] Ticket No. - 179530" at bounding box center [802, 413] width 1247 height 123
drag, startPoint x: 566, startPoint y: 410, endPoint x: 235, endPoint y: 410, distance: 330.5
click at [235, 410] on div "Claimed Approved as - Rs.101,012 on [DATE] Ticket No. - 179530" at bounding box center [702, 425] width 1000 height 53
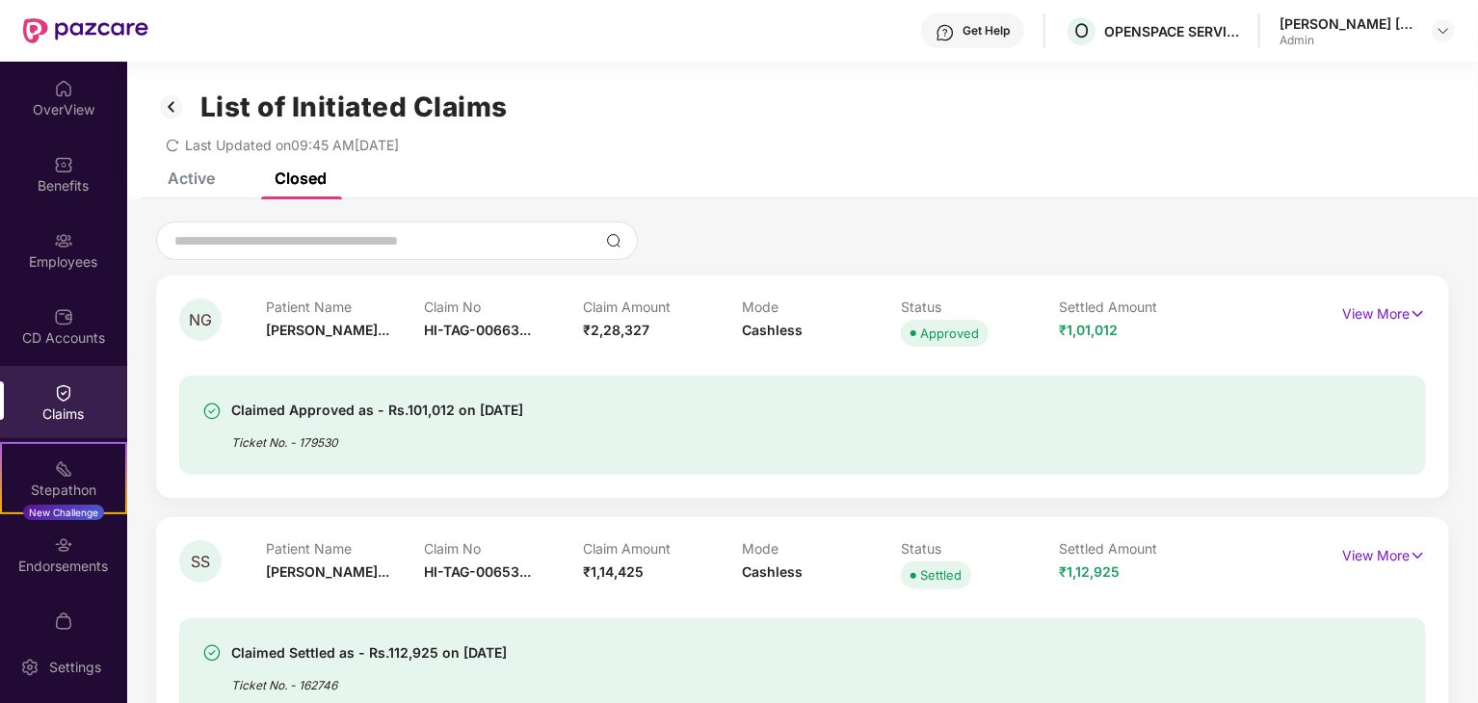
click at [805, 423] on div "Claimed Approved as - Rs.101,012 on [DATE] Ticket No. - 179530" at bounding box center [702, 425] width 1000 height 53
drag, startPoint x: 1046, startPoint y: 340, endPoint x: 1126, endPoint y: 326, distance: 81.3
click at [1126, 326] on div "Patient Name [PERSON_NAME]... Claim No HI-TAG-00663... Claim Amount ₹2,28,327 M…" at bounding box center [742, 325] width 952 height 53
click at [1145, 362] on div "Claimed Approved as - Rs.101,012 on [DATE] Ticket No. - 179530" at bounding box center [802, 413] width 1247 height 123
click at [1399, 317] on p "View More" at bounding box center [1384, 312] width 84 height 26
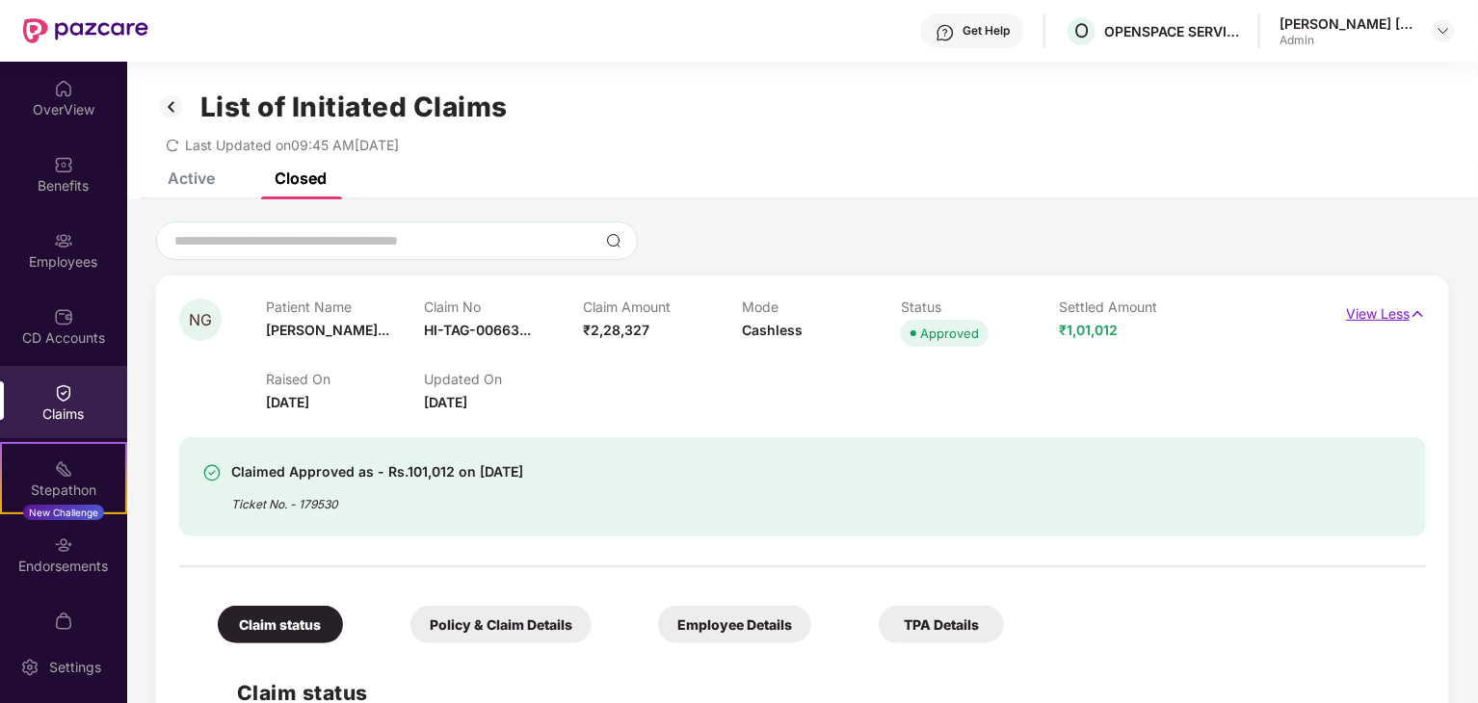
click at [1373, 314] on p "View Less" at bounding box center [1386, 312] width 80 height 26
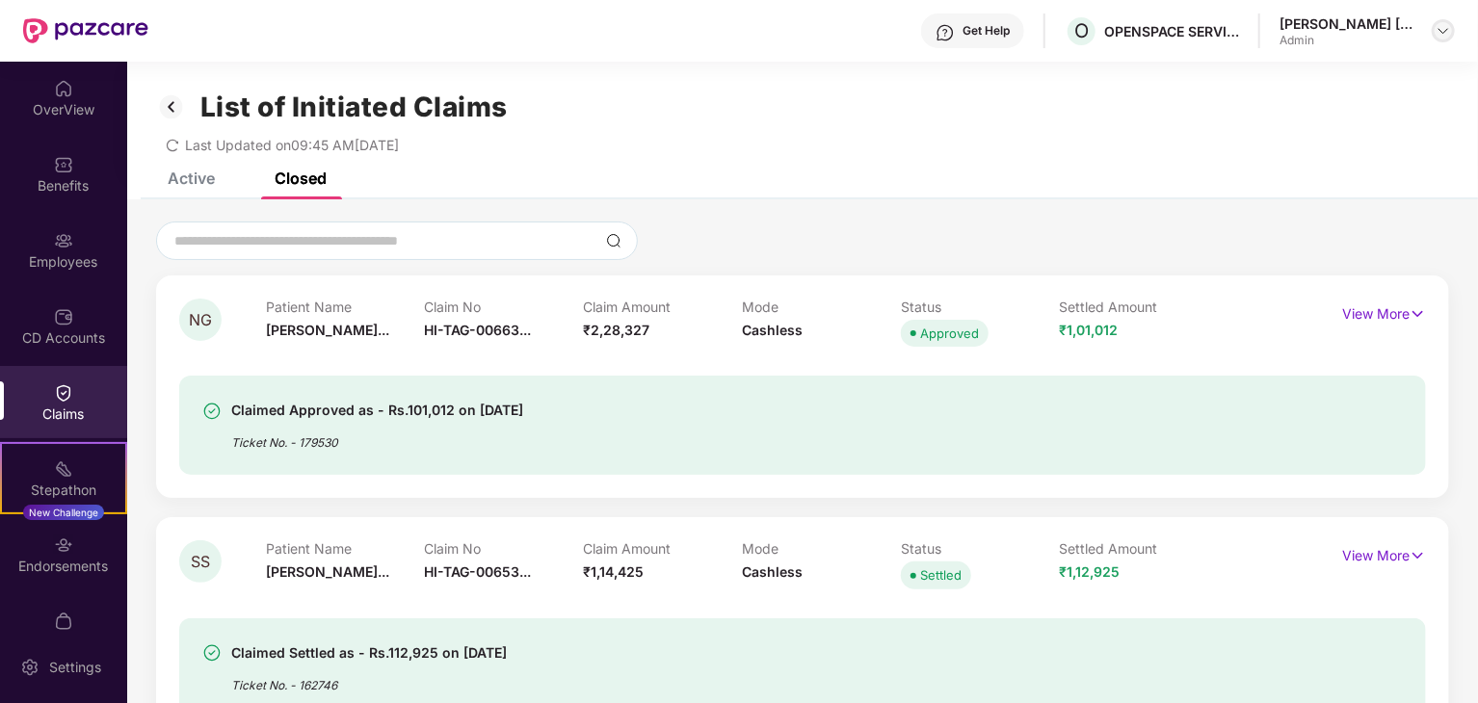
click at [1445, 34] on img at bounding box center [1443, 30] width 15 height 15
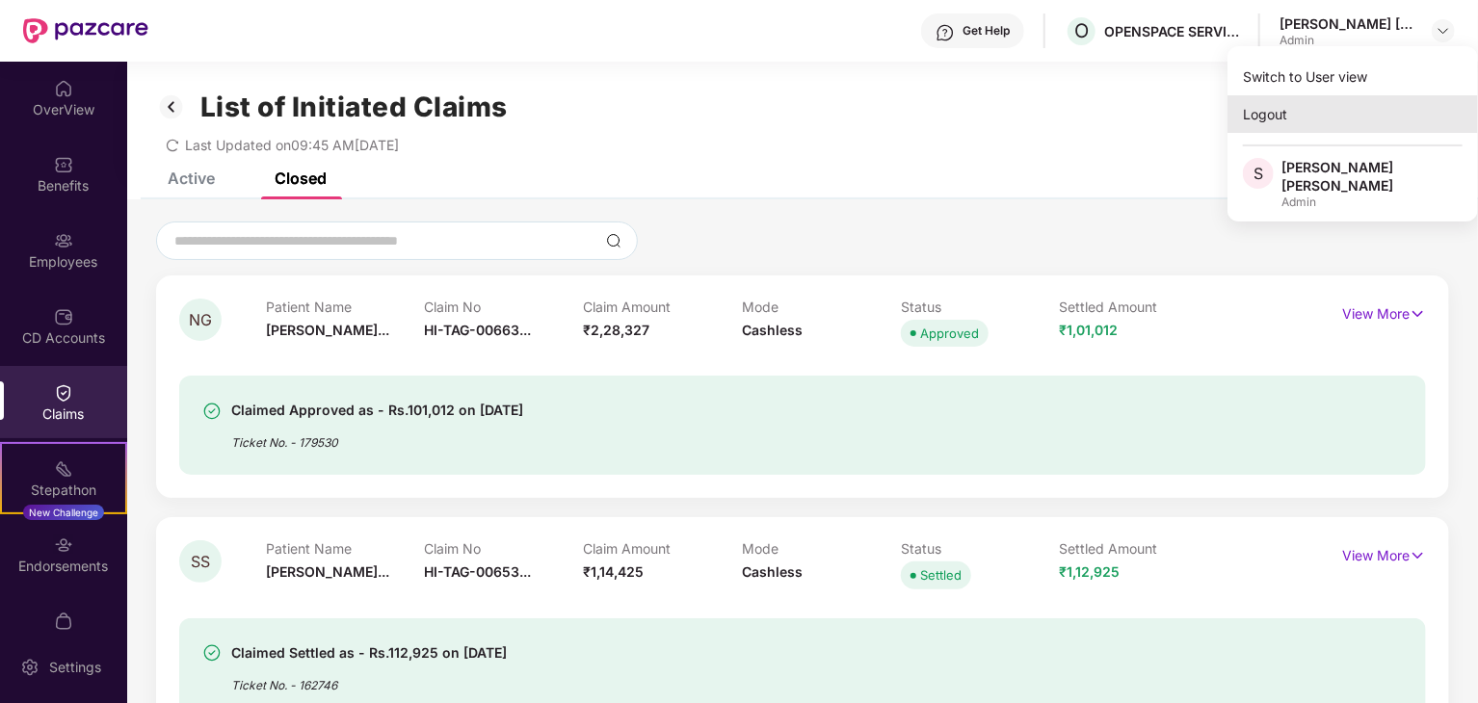
click at [1283, 105] on div "Logout" at bounding box center [1352, 114] width 251 height 38
